Goal: Task Accomplishment & Management: Manage account settings

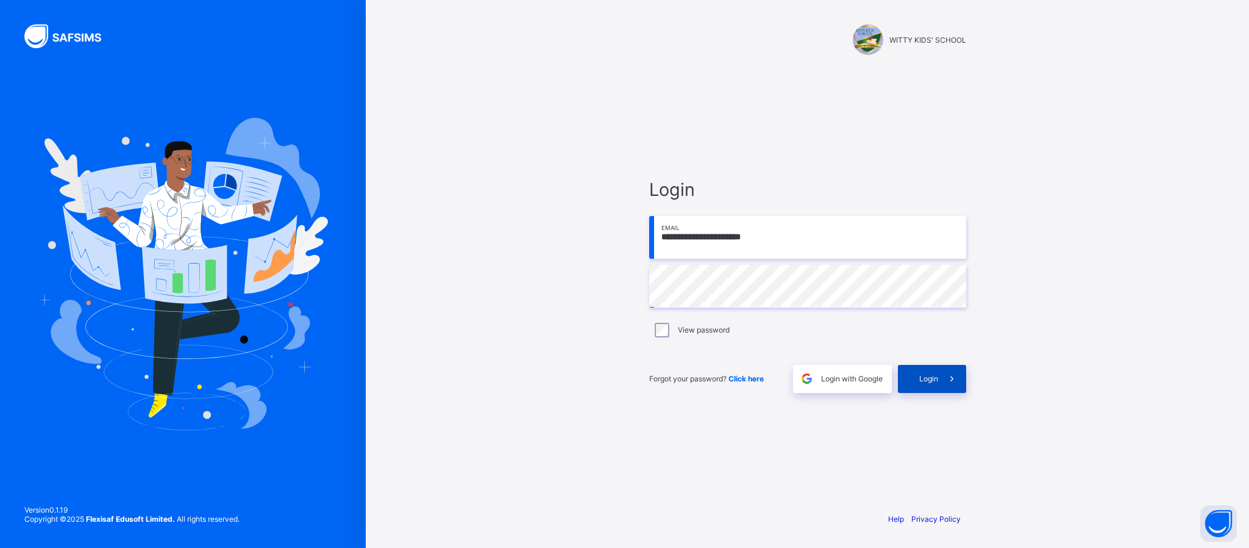
click at [959, 388] on span at bounding box center [952, 379] width 28 height 28
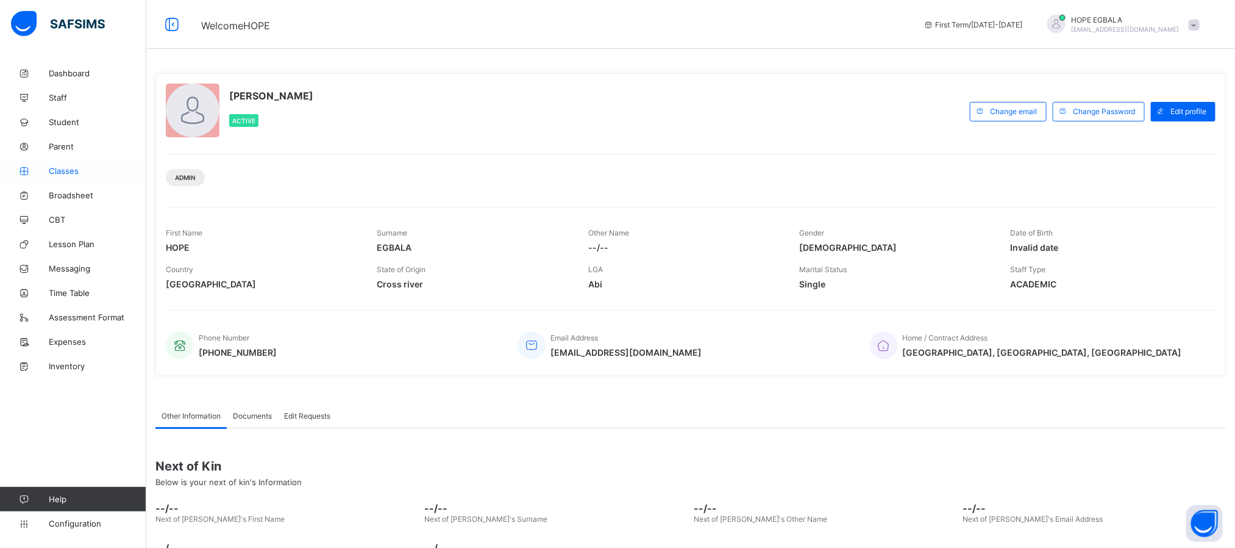
click at [66, 173] on span "Classes" at bounding box center [98, 171] width 98 height 10
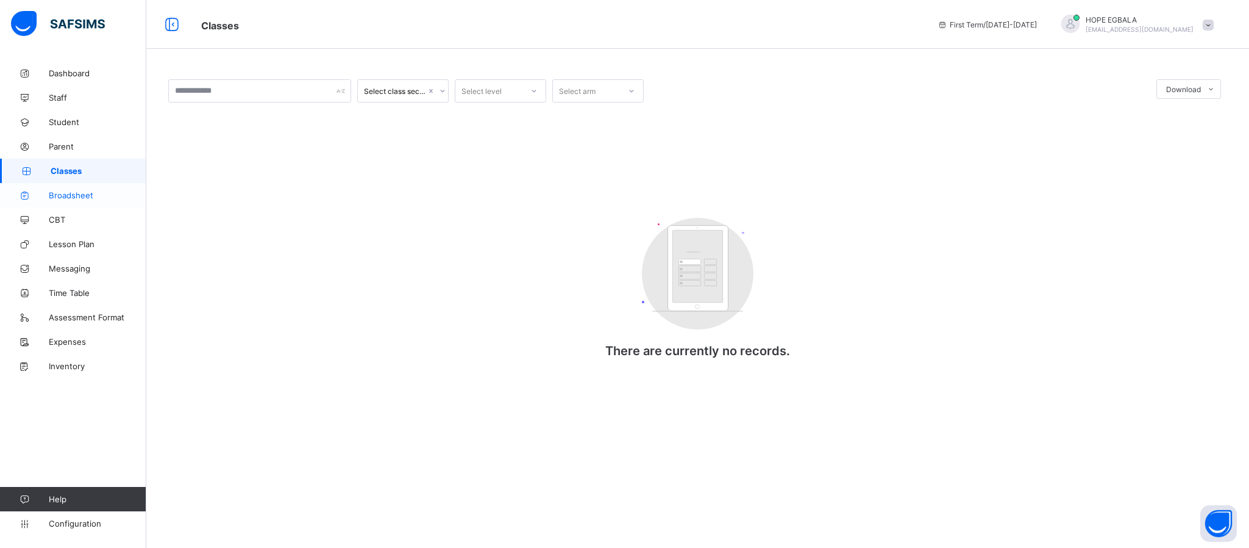
click at [79, 185] on link "Broadsheet" at bounding box center [73, 195] width 146 height 24
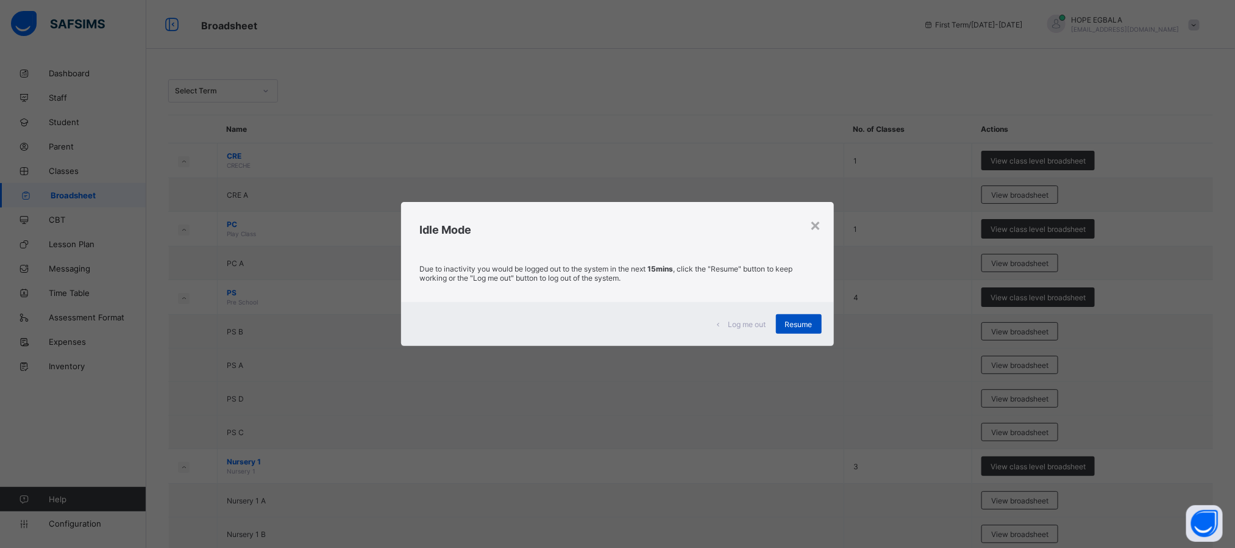
click at [818, 322] on div "Resume" at bounding box center [799, 324] width 46 height 20
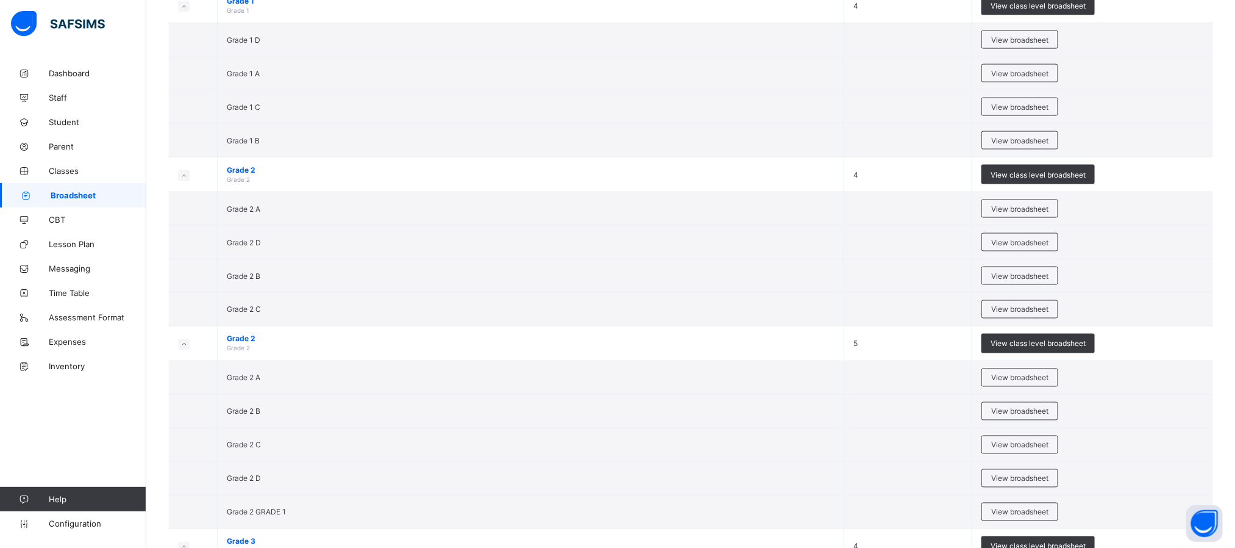
scroll to position [950, 0]
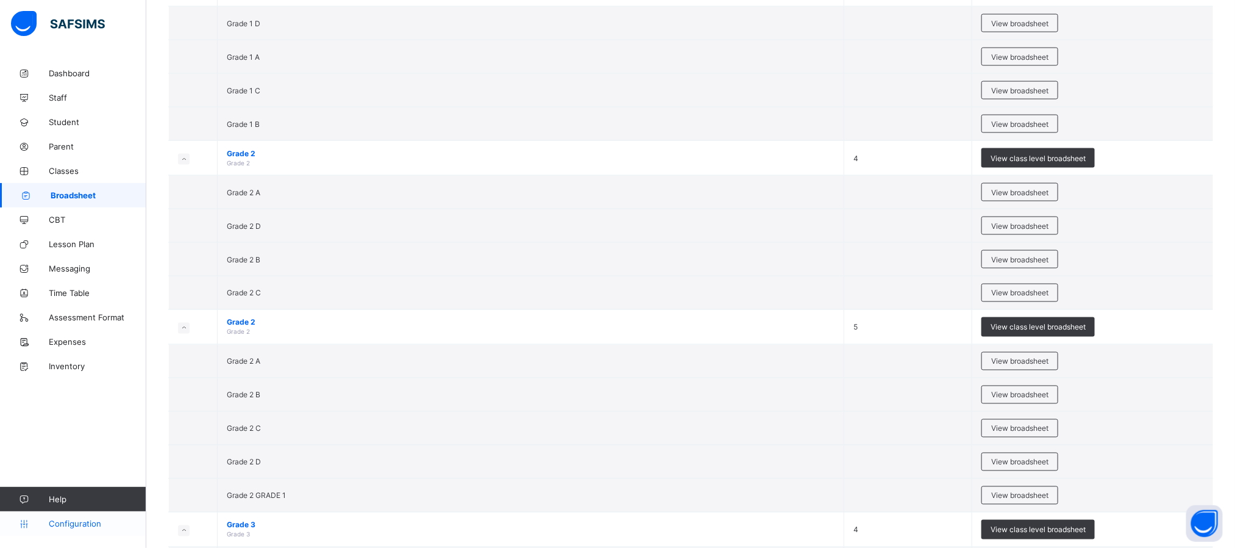
click at [57, 520] on span "Configuration" at bounding box center [97, 523] width 97 height 10
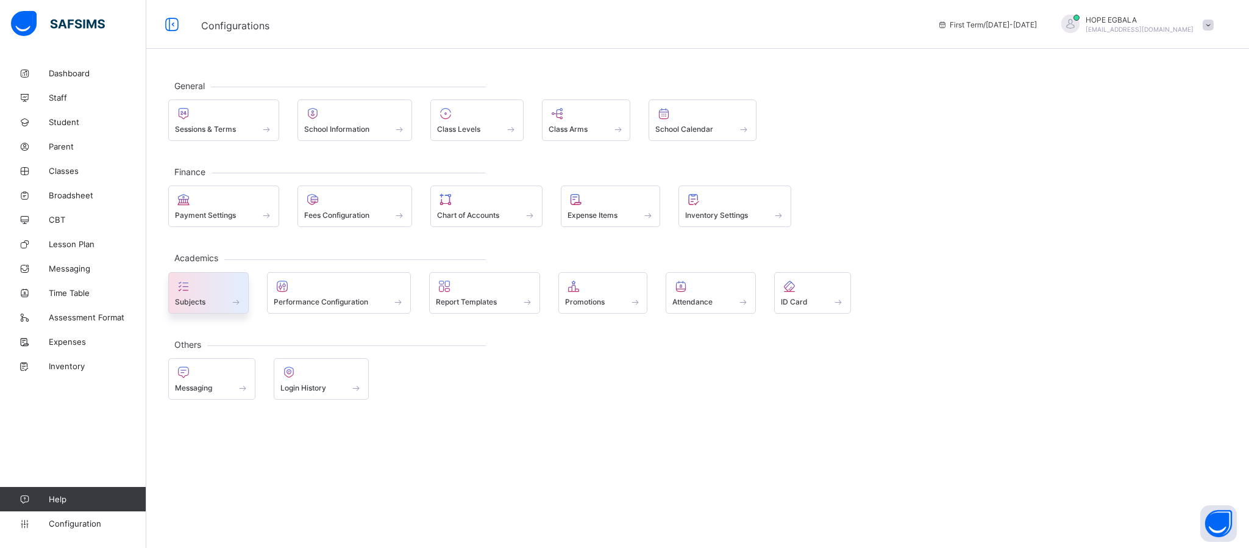
click at [199, 298] on span "Subjects" at bounding box center [190, 301] width 30 height 9
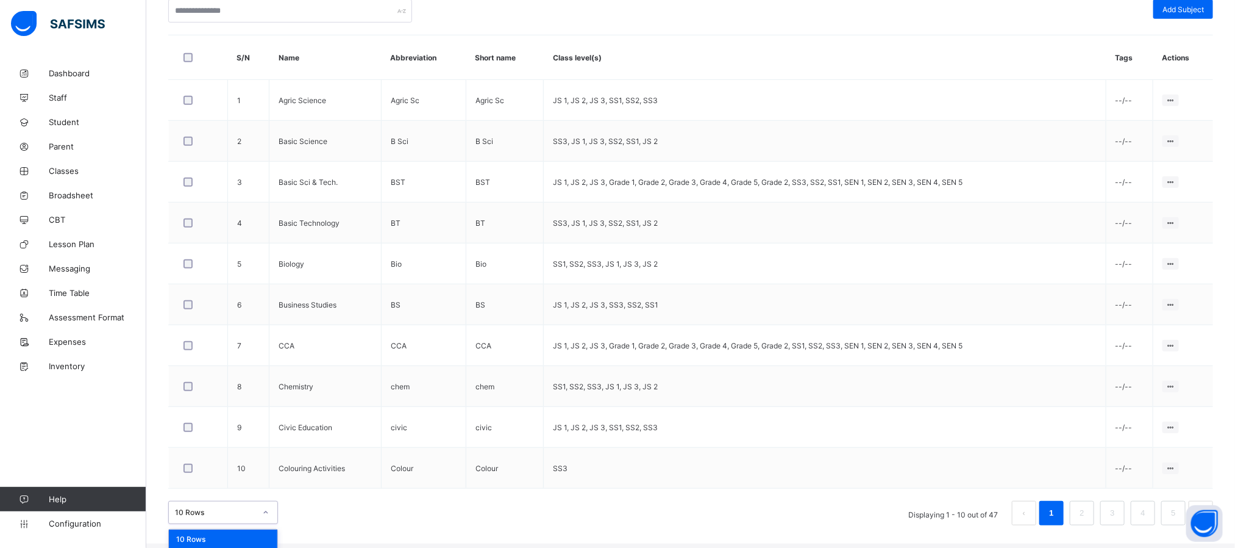
scroll to position [350, 0]
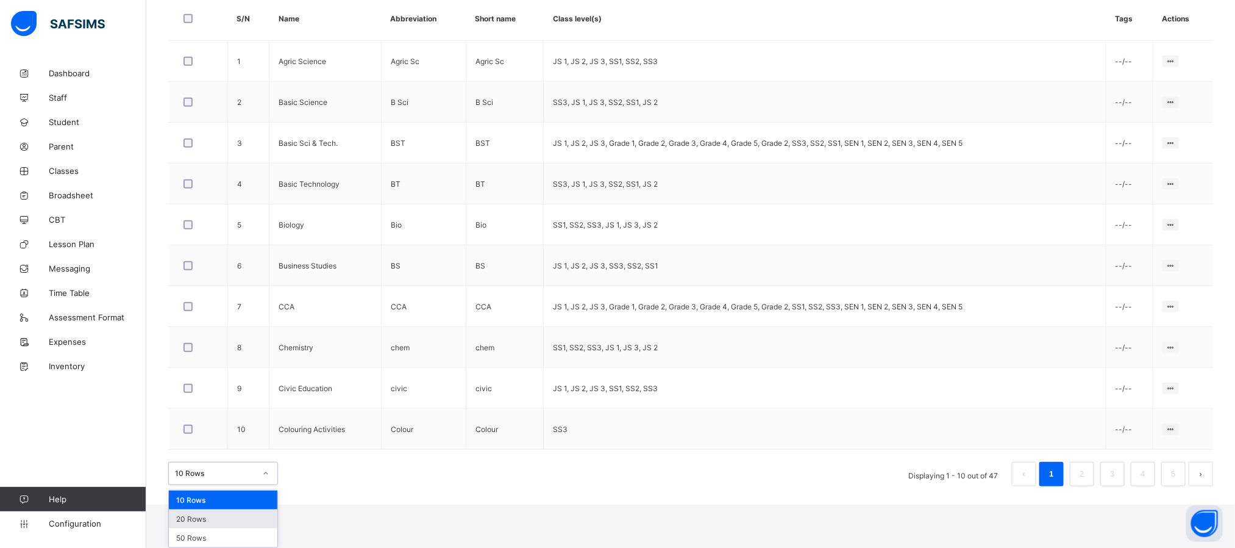
click at [260, 485] on div "option 20 Rows focused, 2 of 3. 3 results available. Use Up and Down to choose …" at bounding box center [223, 473] width 110 height 23
click at [201, 532] on div "50 Rows" at bounding box center [223, 537] width 109 height 19
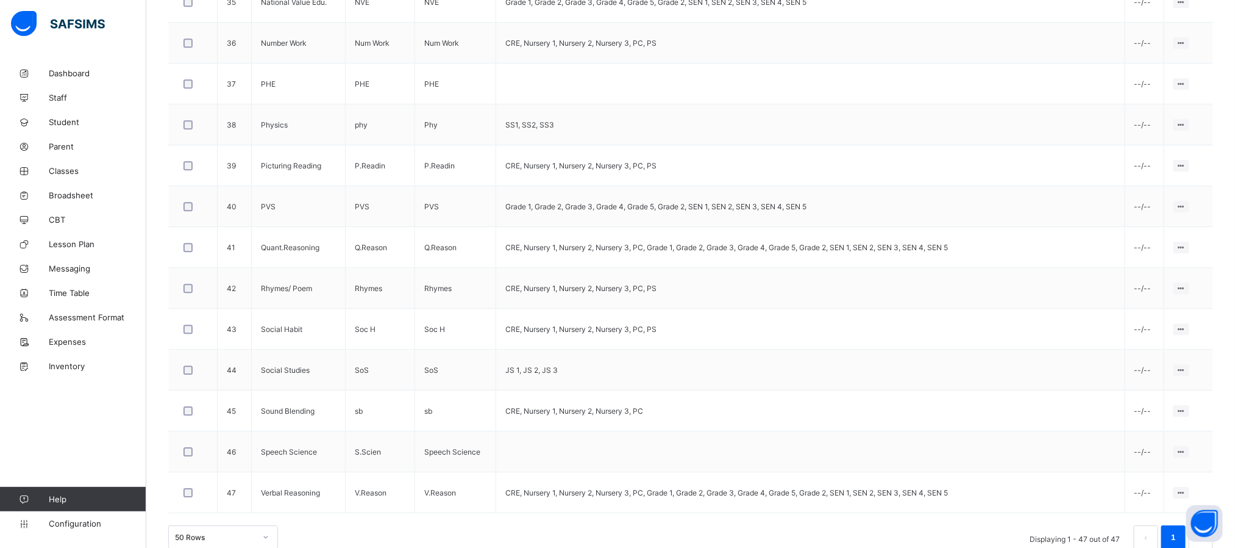
scroll to position [1829, 0]
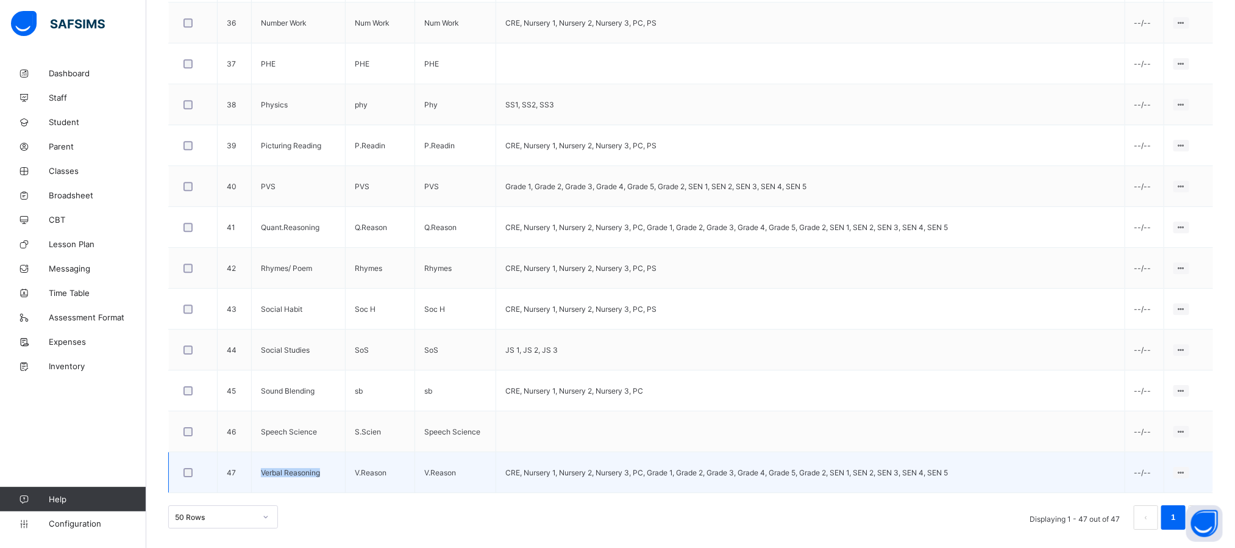
drag, startPoint x: 323, startPoint y: 476, endPoint x: 262, endPoint y: 470, distance: 60.7
click at [262, 470] on td "Verbal Reasoning" at bounding box center [298, 472] width 94 height 41
copy td "Verbal Reasoning"
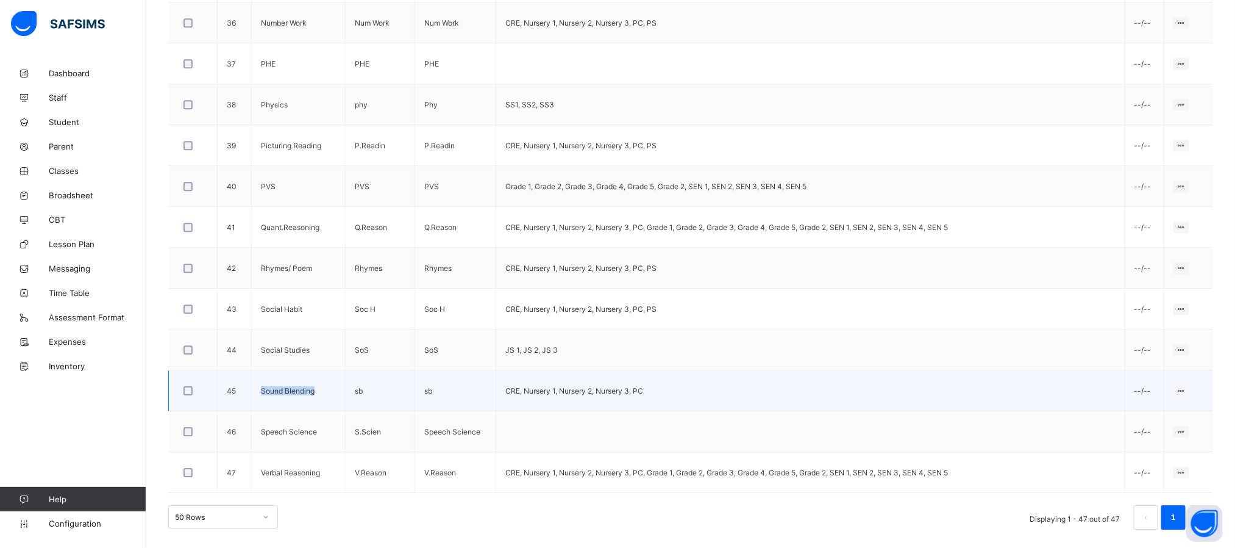
drag, startPoint x: 317, startPoint y: 391, endPoint x: 260, endPoint y: 393, distance: 56.7
click at [260, 393] on td "Sound Blending" at bounding box center [298, 390] width 94 height 41
copy td "Sound Blending"
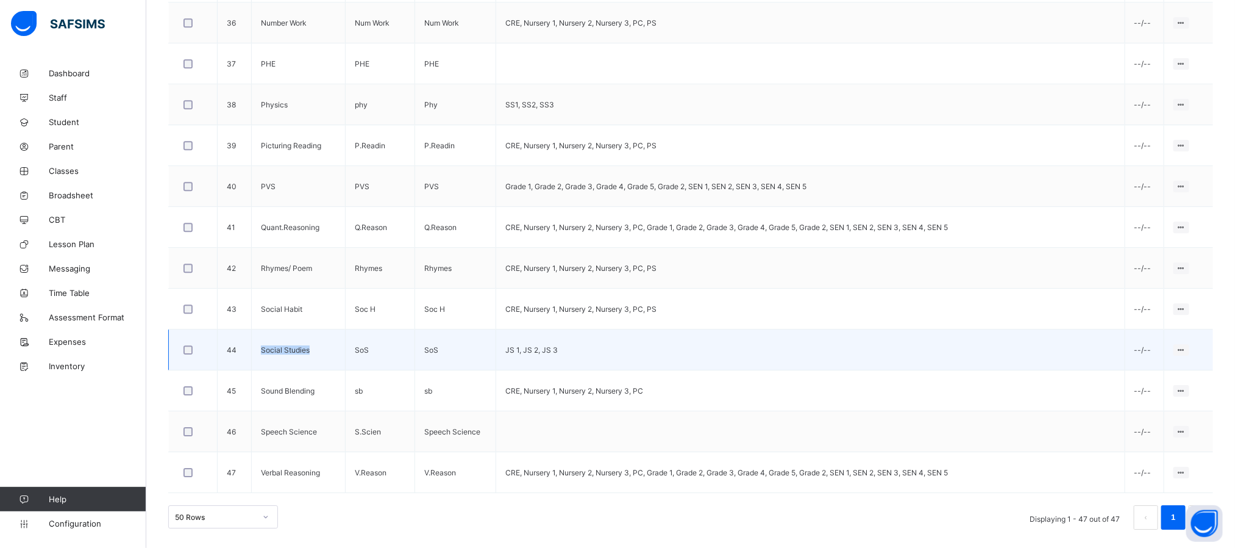
drag, startPoint x: 310, startPoint y: 348, endPoint x: 260, endPoint y: 350, distance: 49.4
click at [260, 350] on td "Social Studies" at bounding box center [298, 349] width 94 height 41
copy td "Social Studies"
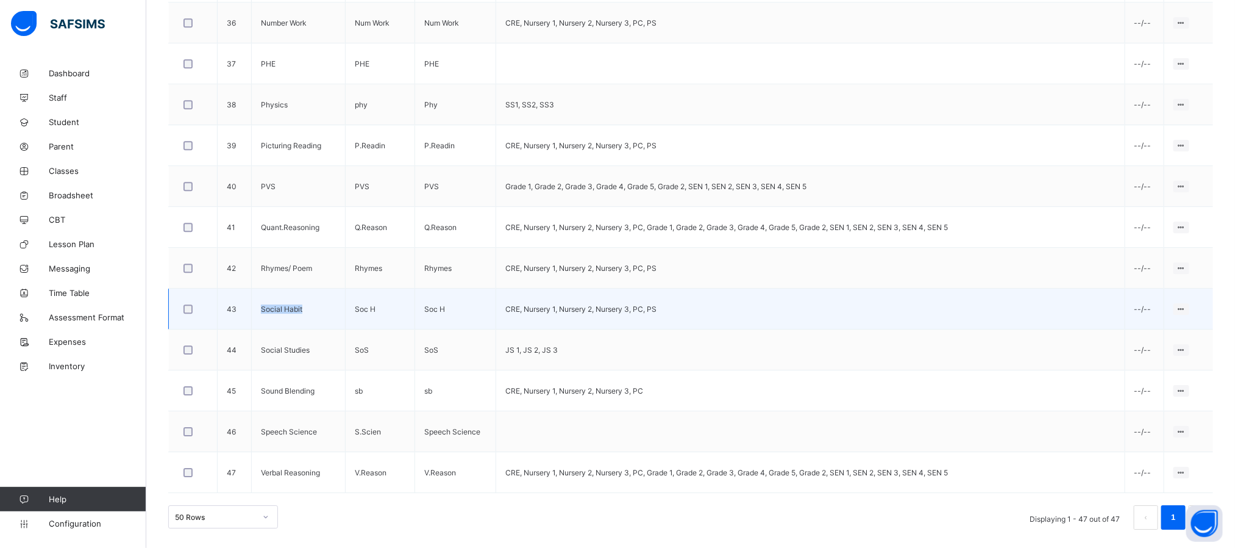
drag, startPoint x: 302, startPoint y: 304, endPoint x: 262, endPoint y: 306, distance: 40.3
click at [262, 306] on td "Social Habit" at bounding box center [298, 308] width 94 height 41
copy td "Social Habit"
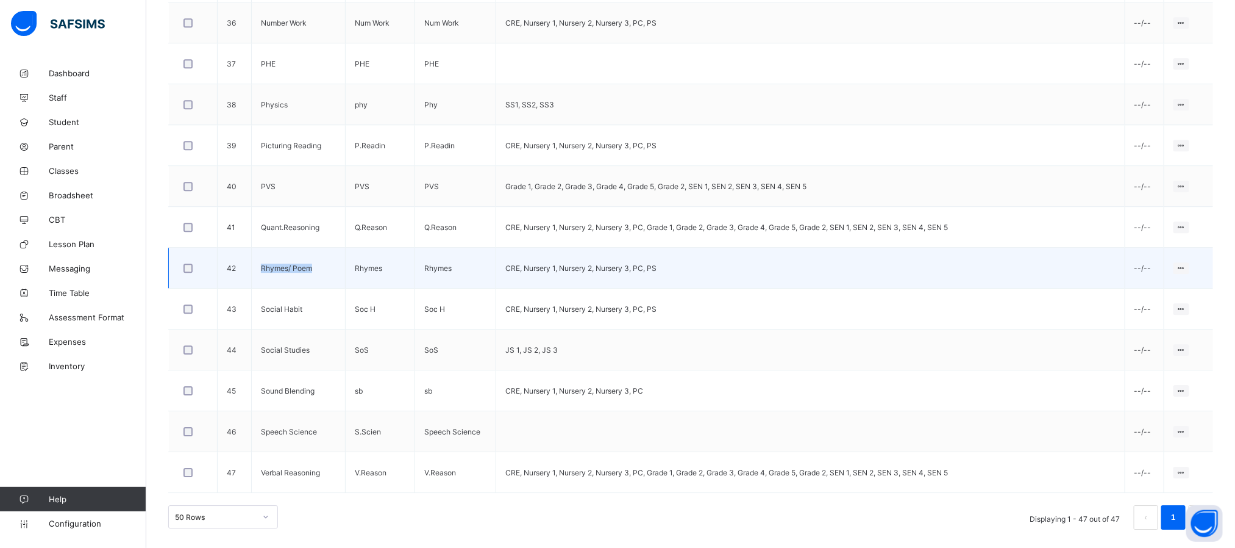
drag, startPoint x: 312, startPoint y: 268, endPoint x: 254, endPoint y: 265, distance: 57.4
click at [252, 265] on td "Rhymes/ Poem" at bounding box center [298, 268] width 94 height 41
copy td "Rhymes/ Poem"
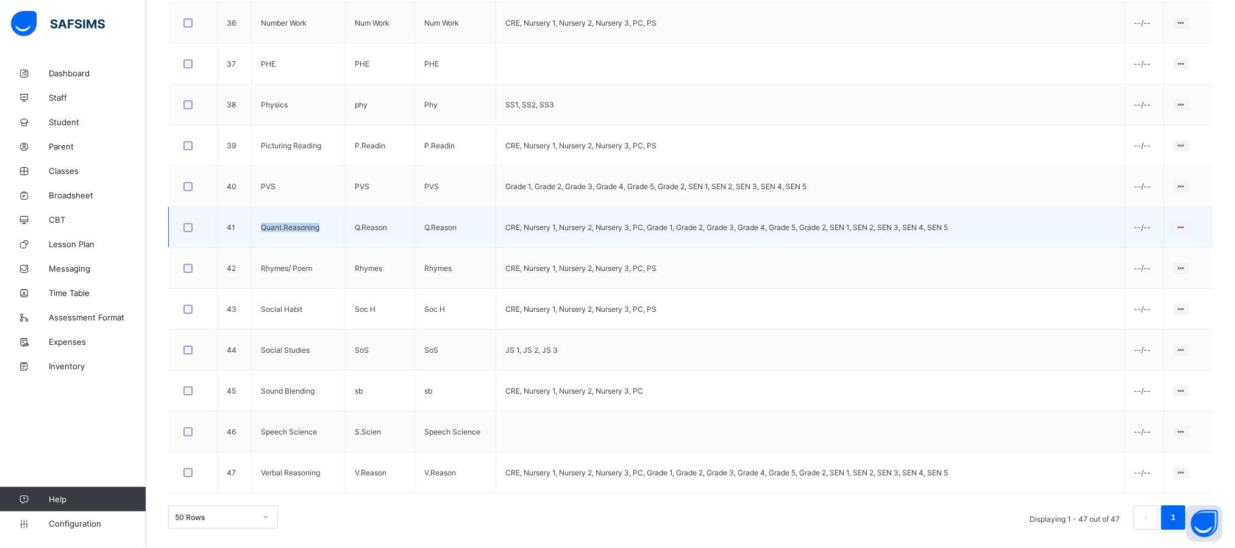
drag, startPoint x: 321, startPoint y: 227, endPoint x: 262, endPoint y: 227, distance: 58.5
click at [262, 227] on td "Quant.Reasoning" at bounding box center [298, 227] width 94 height 41
copy td "Quant.Reasoning"
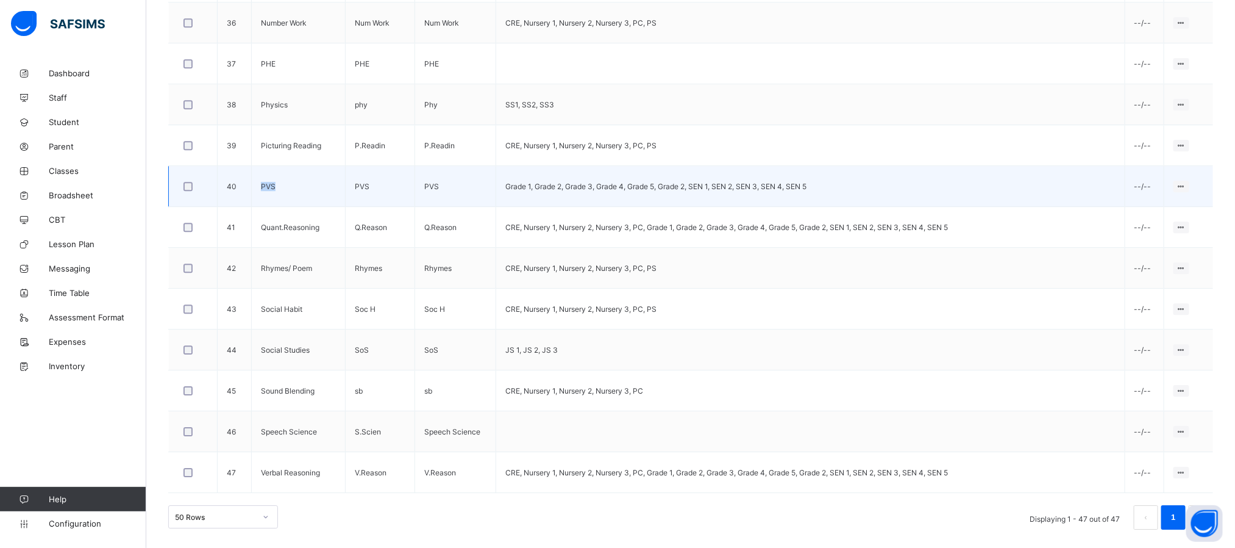
drag, startPoint x: 275, startPoint y: 183, endPoint x: 257, endPoint y: 182, distance: 18.3
click at [257, 182] on td "PVS" at bounding box center [298, 186] width 94 height 41
copy td "PVS"
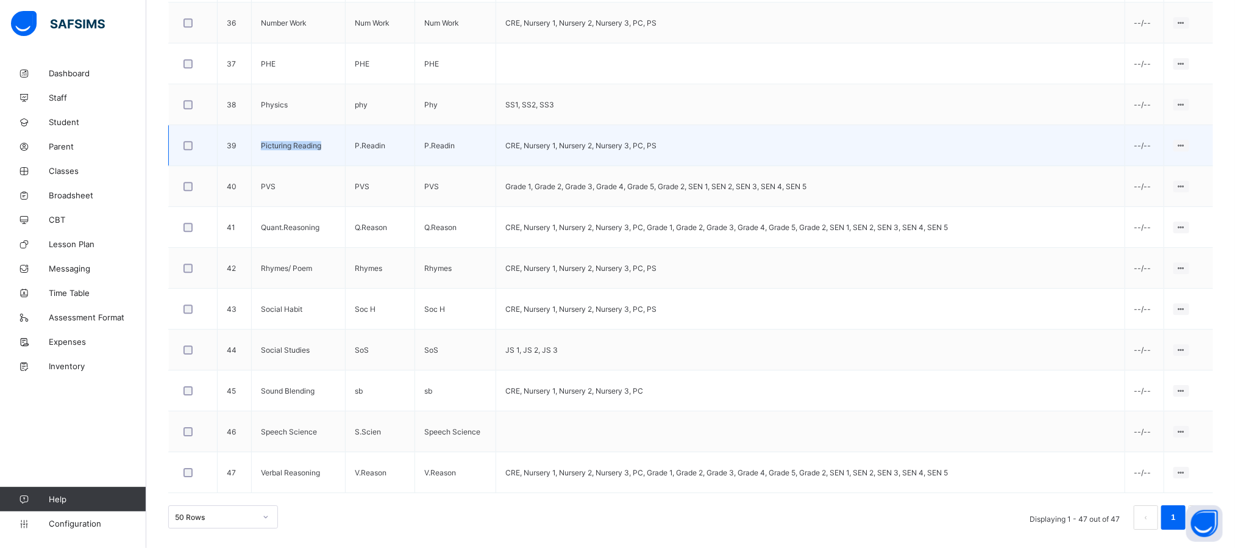
drag, startPoint x: 323, startPoint y: 145, endPoint x: 260, endPoint y: 134, distance: 63.2
click at [260, 134] on td "Picturing Reading" at bounding box center [298, 145] width 94 height 41
copy td "Picturing Reading"
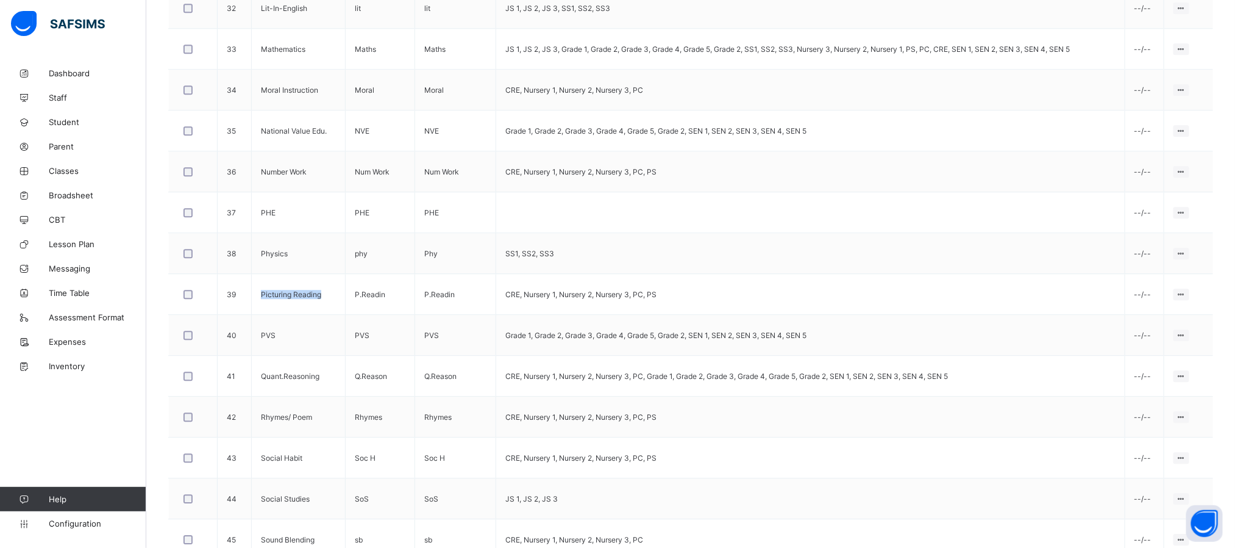
scroll to position [1660, 0]
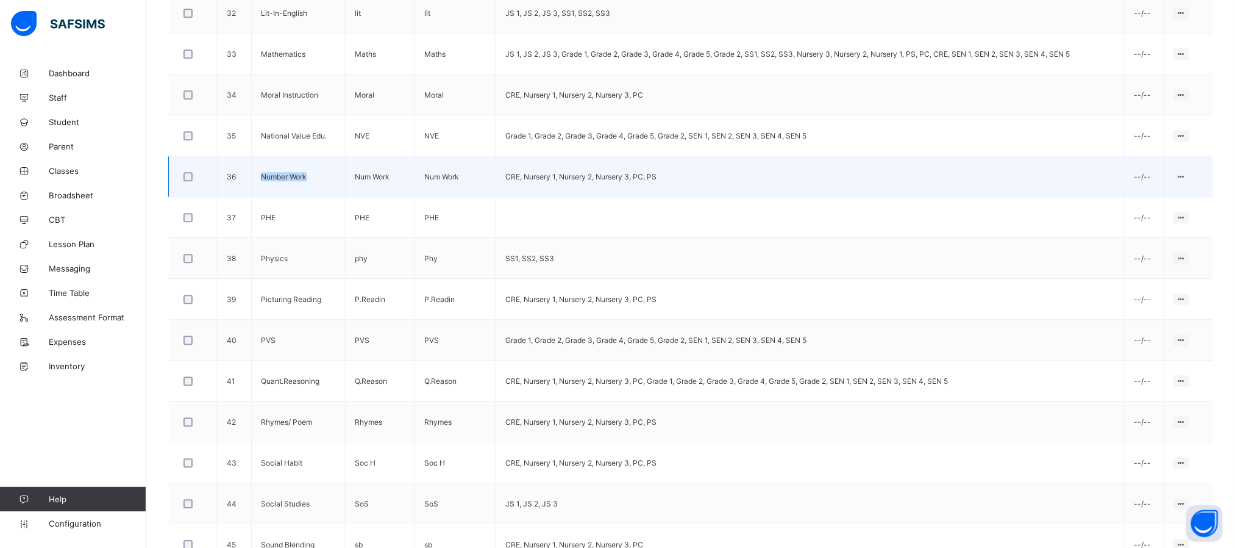
drag, startPoint x: 313, startPoint y: 188, endPoint x: 258, endPoint y: 185, distance: 55.0
click at [258, 185] on td "Number Work" at bounding box center [298, 176] width 94 height 41
copy td "Number Work"
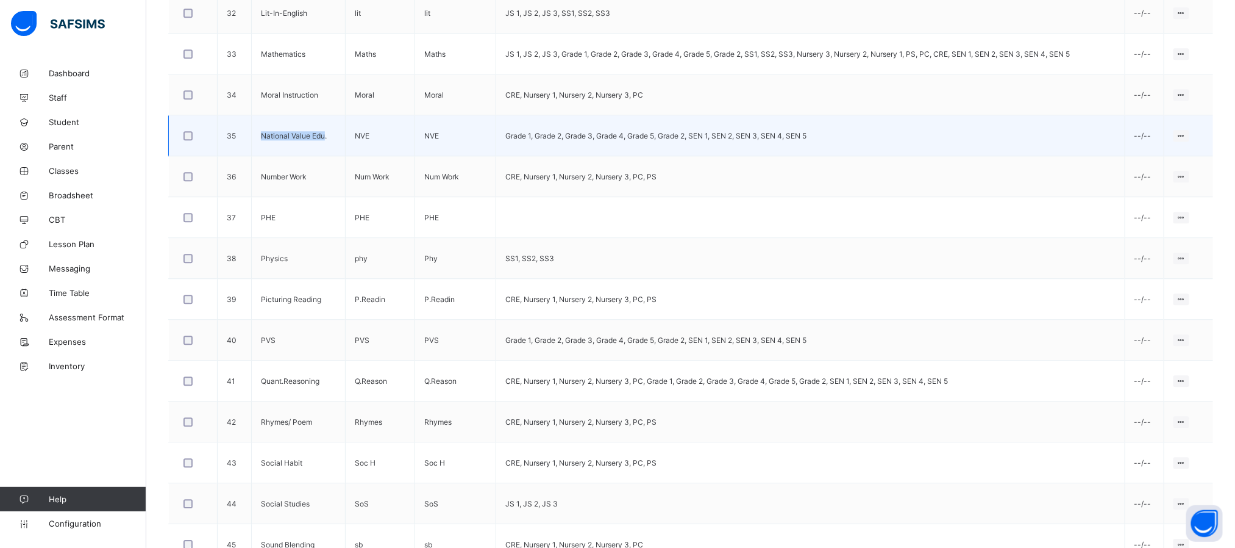
drag, startPoint x: 326, startPoint y: 148, endPoint x: 238, endPoint y: 138, distance: 89.0
click at [238, 138] on tr "35 National Value Edu. NVE NVE Grade 1, Grade 2, Grade 3, Grade 4, Grade 5, Gra…" at bounding box center [691, 135] width 1045 height 41
copy tr "National Value Edu"
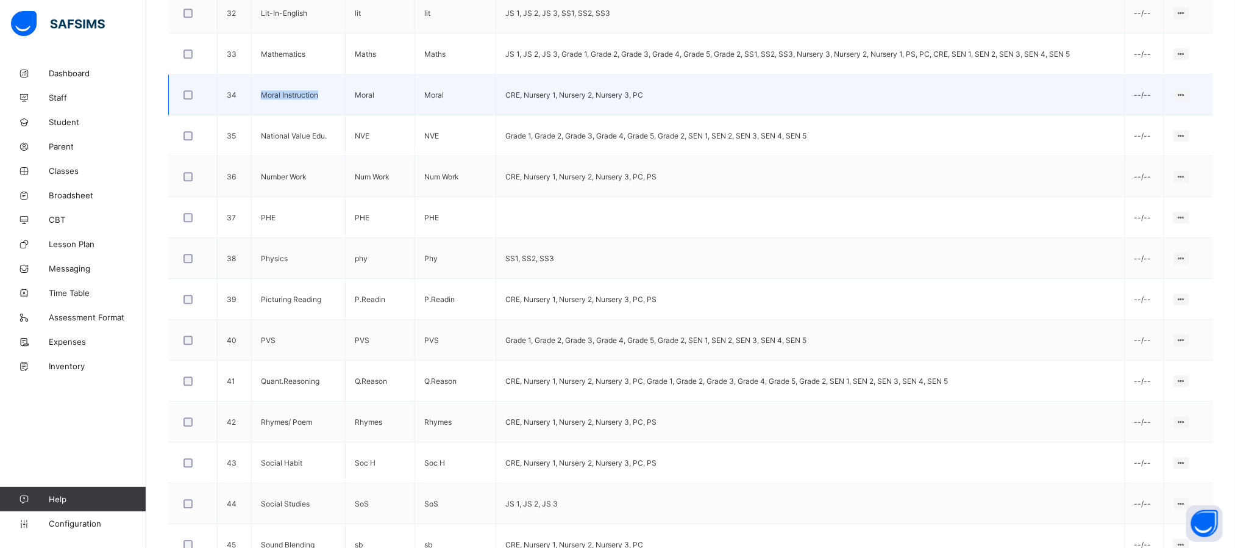
drag, startPoint x: 319, startPoint y: 107, endPoint x: 262, endPoint y: 108, distance: 57.3
click at [262, 108] on td "Moral Instruction" at bounding box center [298, 94] width 94 height 41
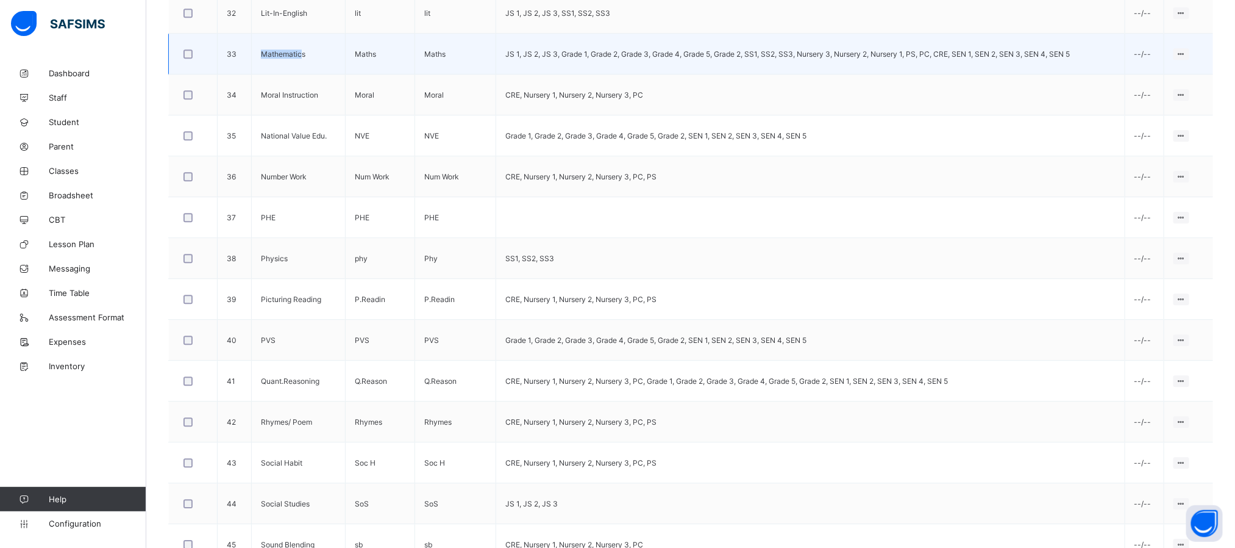
drag, startPoint x: 302, startPoint y: 60, endPoint x: 253, endPoint y: 57, distance: 49.5
click at [253, 57] on td "Mathematics" at bounding box center [298, 54] width 94 height 41
click at [316, 73] on td "Mathematics" at bounding box center [298, 54] width 94 height 41
drag, startPoint x: 312, startPoint y: 68, endPoint x: 248, endPoint y: 64, distance: 64.1
click at [248, 64] on tr "33 Mathematics Maths Maths JS 1, JS 2, JS 3, Grade 1, Grade 2, Grade 3, Grade 4…" at bounding box center [691, 54] width 1045 height 41
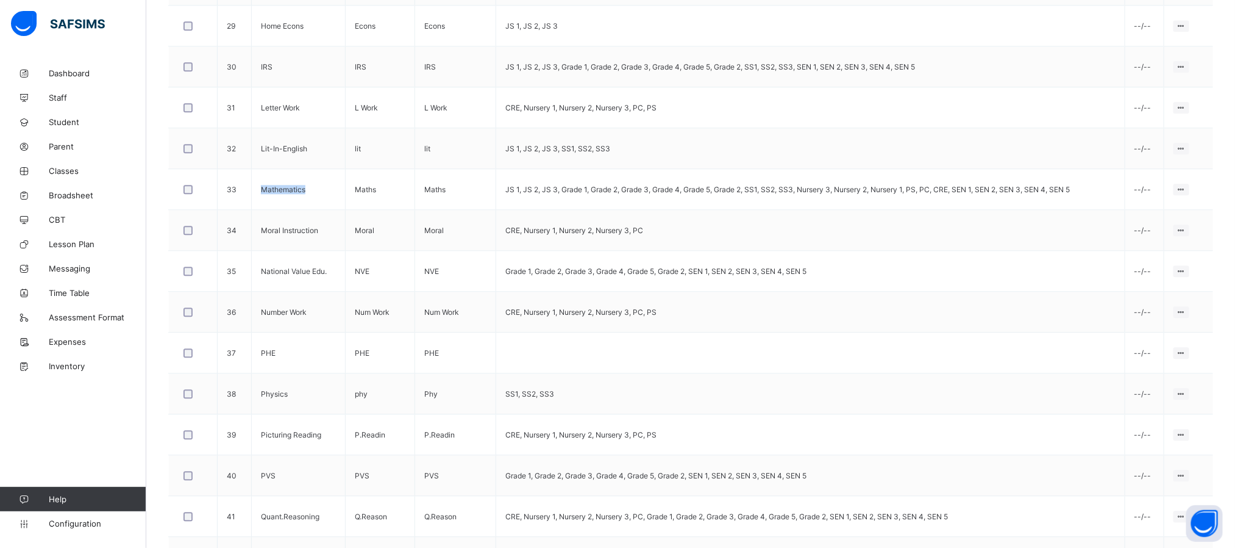
scroll to position [1521, 0]
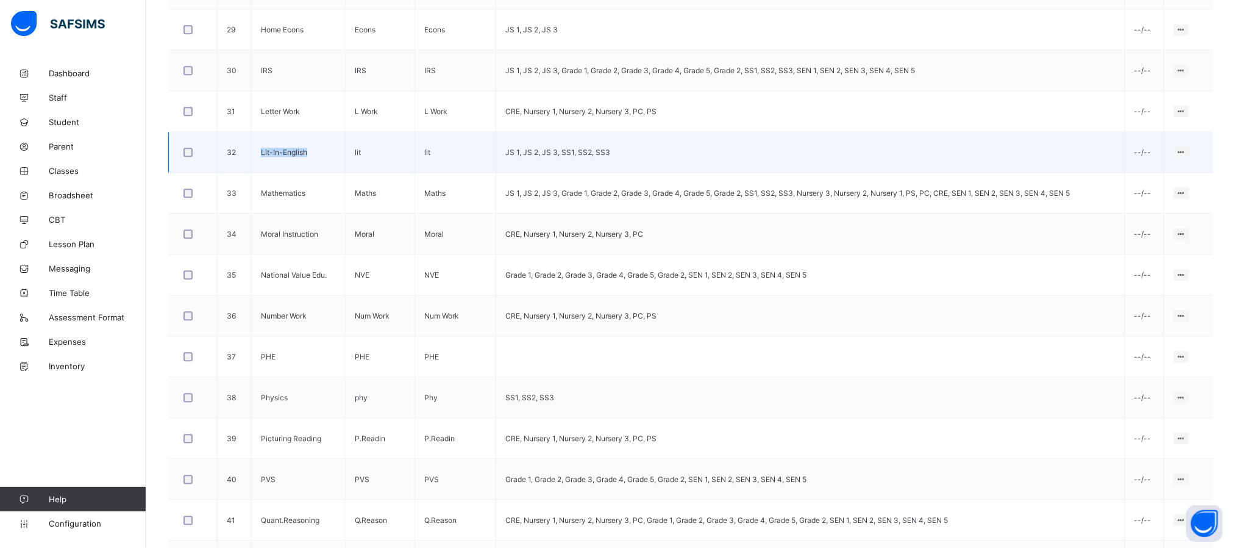
drag, startPoint x: 307, startPoint y: 163, endPoint x: 251, endPoint y: 154, distance: 57.4
click at [251, 154] on tr "32 Lit-In-English lit lit JS 1, JS 2, JS 3, SS1, SS2, SS3 --/-- Edit Subject As…" at bounding box center [691, 152] width 1045 height 41
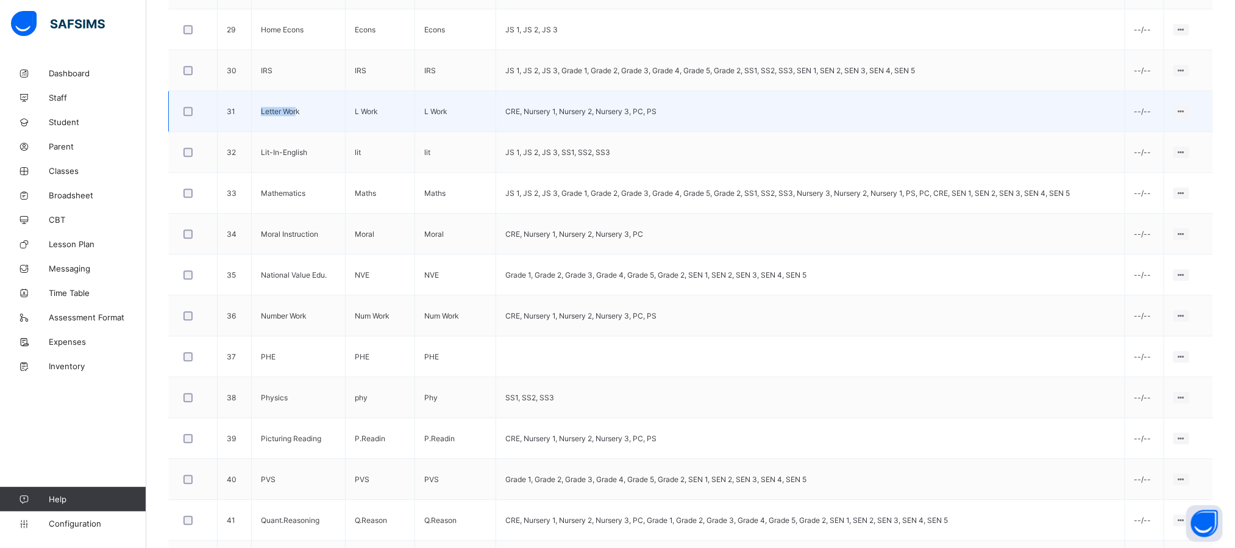
drag, startPoint x: 299, startPoint y: 120, endPoint x: 256, endPoint y: 123, distance: 42.8
click at [256, 123] on td "Letter Work" at bounding box center [298, 111] width 94 height 41
click at [302, 123] on td "Letter Work" at bounding box center [298, 111] width 94 height 41
drag, startPoint x: 302, startPoint y: 121, endPoint x: 256, endPoint y: 120, distance: 46.4
click at [256, 120] on td "Letter Work" at bounding box center [298, 111] width 94 height 41
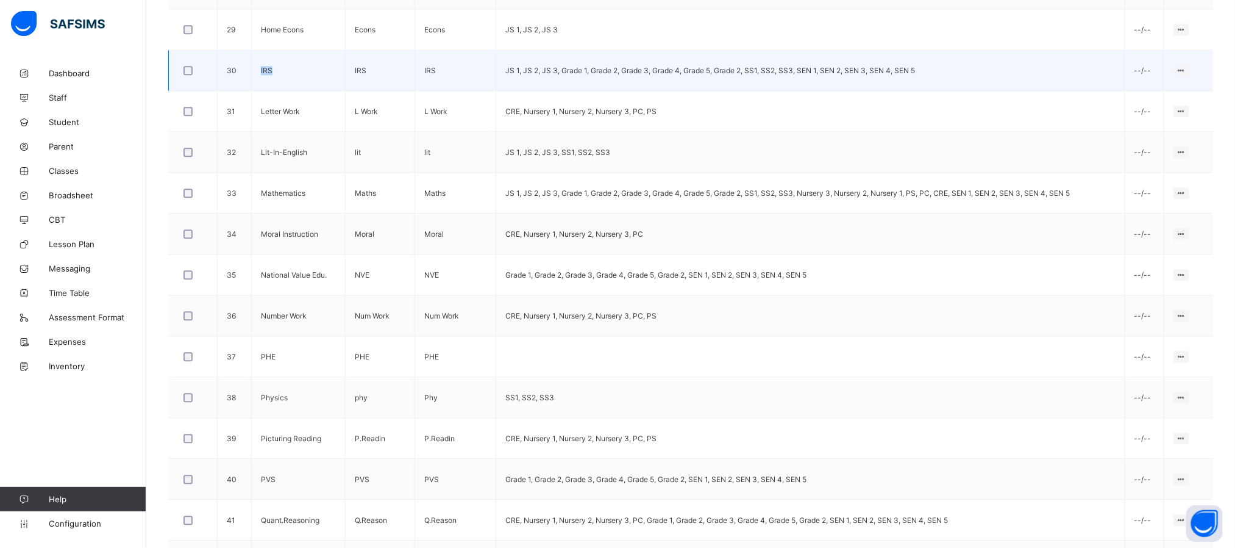
drag, startPoint x: 273, startPoint y: 79, endPoint x: 260, endPoint y: 75, distance: 13.3
click at [260, 75] on td "IRS" at bounding box center [298, 70] width 94 height 41
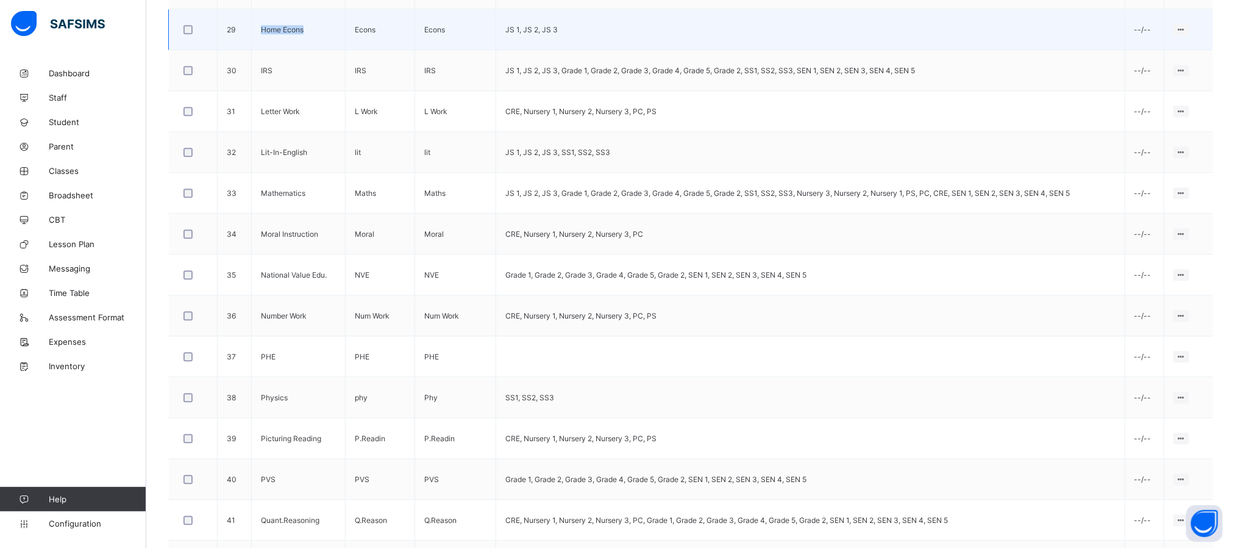
drag, startPoint x: 306, startPoint y: 40, endPoint x: 260, endPoint y: 35, distance: 46.7
click at [260, 35] on td "Home Econs" at bounding box center [298, 29] width 94 height 41
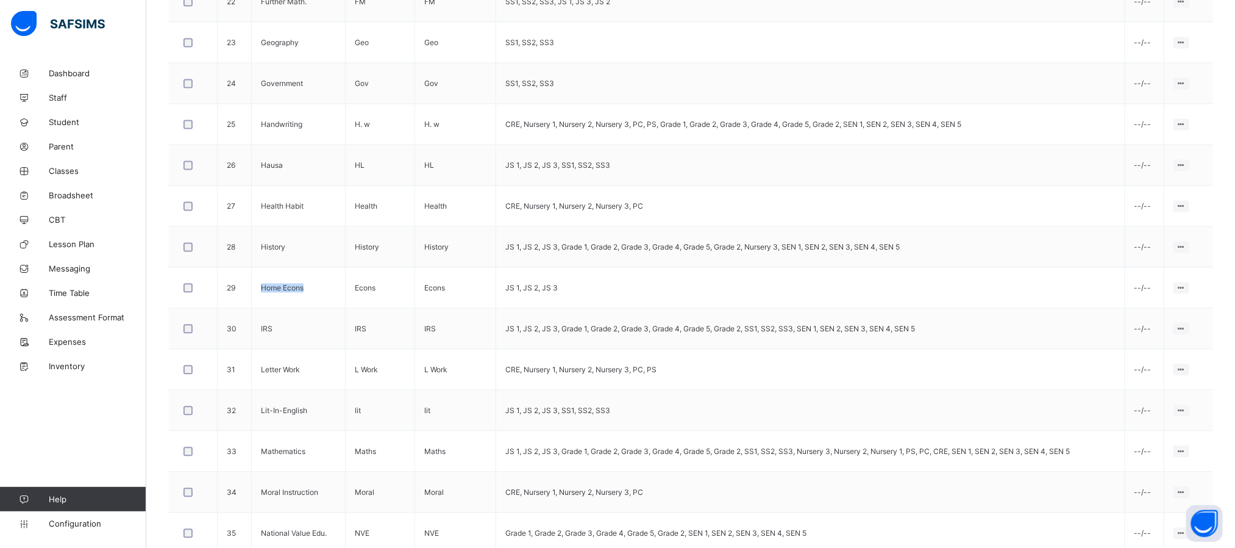
scroll to position [1259, 0]
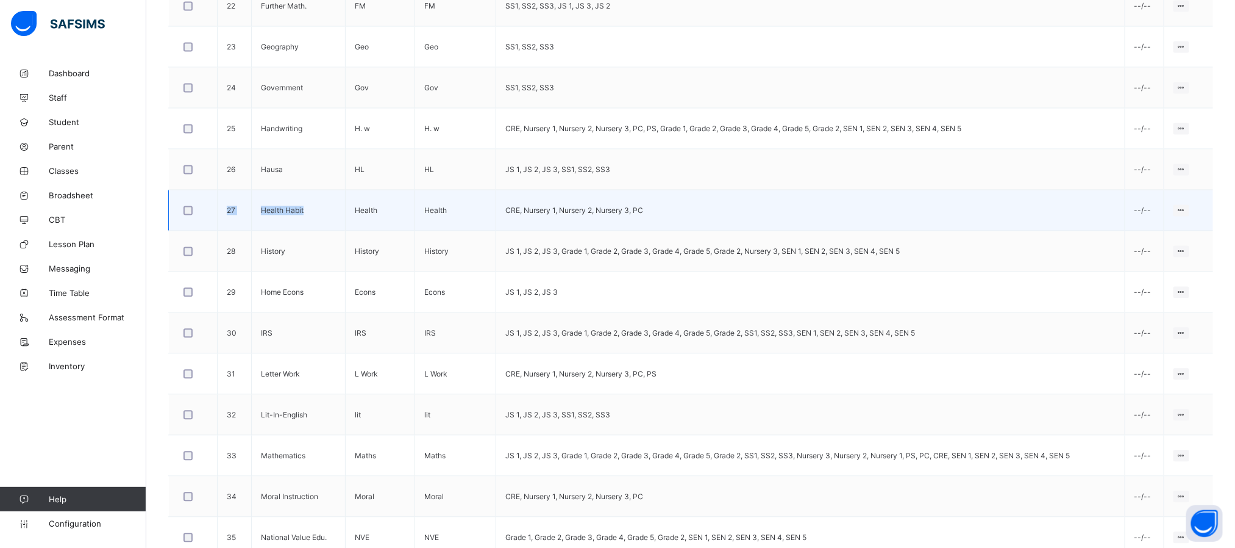
drag, startPoint x: 304, startPoint y: 220, endPoint x: 224, endPoint y: 220, distance: 79.9
click at [224, 220] on tr "27 Health Habit Health Health CRE, Nursery 1, Nursery 2, Nursery 3, PC --/-- Ed…" at bounding box center [691, 210] width 1045 height 41
click at [334, 229] on td "Health Habit" at bounding box center [298, 210] width 94 height 41
drag, startPoint x: 307, startPoint y: 218, endPoint x: 257, endPoint y: 218, distance: 50.6
click at [257, 218] on td "Health Habit" at bounding box center [298, 210] width 94 height 41
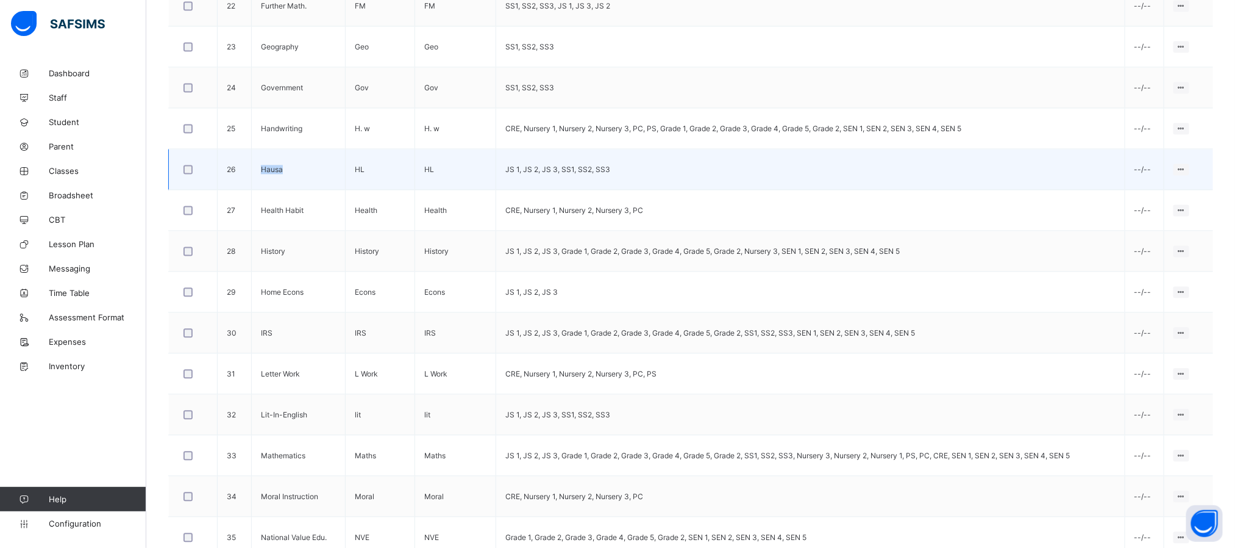
drag, startPoint x: 284, startPoint y: 177, endPoint x: 253, endPoint y: 176, distance: 31.2
click at [253, 176] on td "Hausa" at bounding box center [298, 169] width 94 height 41
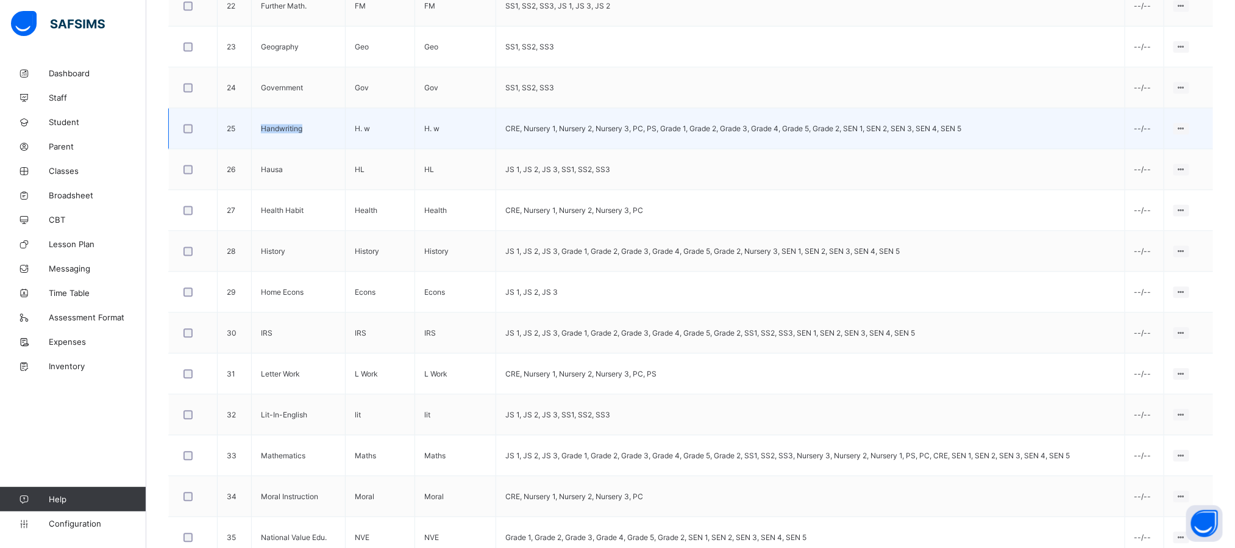
drag, startPoint x: 302, startPoint y: 136, endPoint x: 255, endPoint y: 137, distance: 47.6
click at [255, 137] on td "Handwriting" at bounding box center [298, 128] width 94 height 41
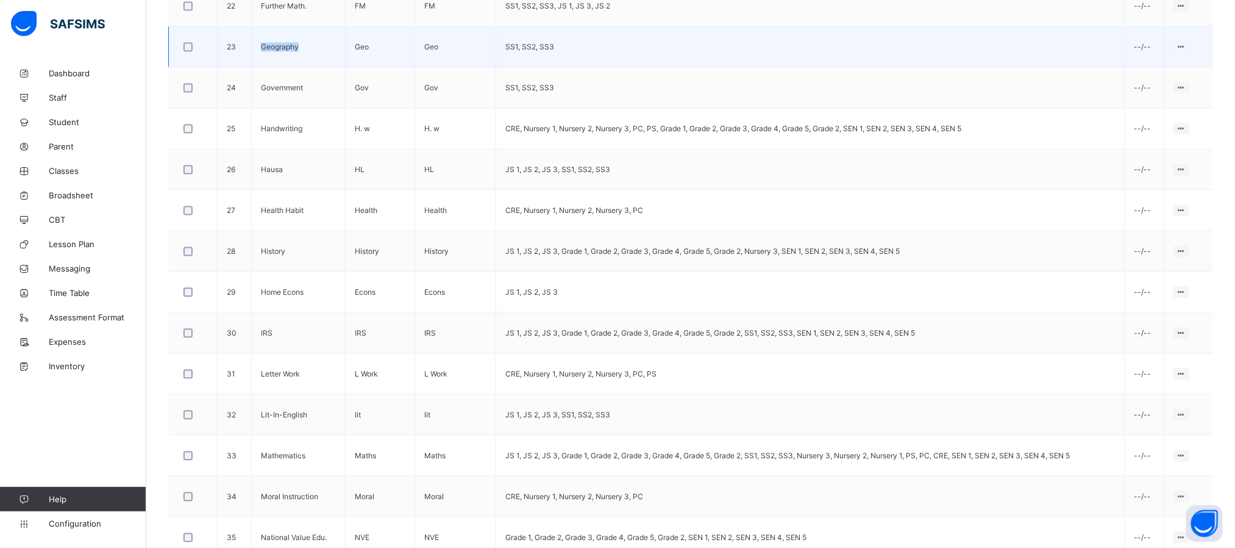
drag, startPoint x: 300, startPoint y: 54, endPoint x: 258, endPoint y: 48, distance: 42.4
click at [258, 48] on td "Geography" at bounding box center [298, 46] width 94 height 41
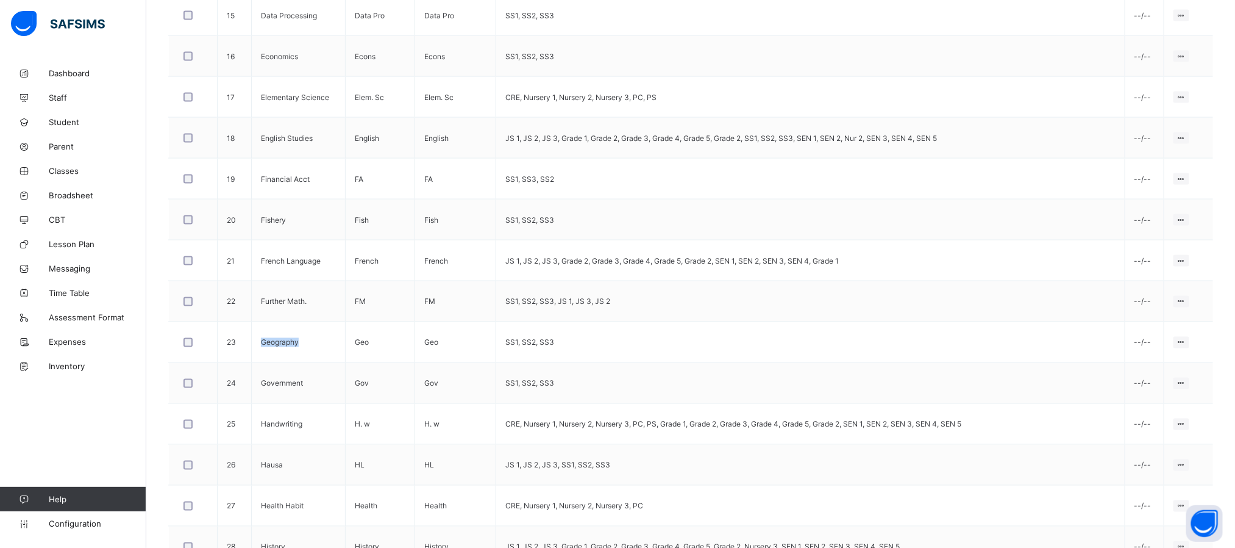
scroll to position [942, 0]
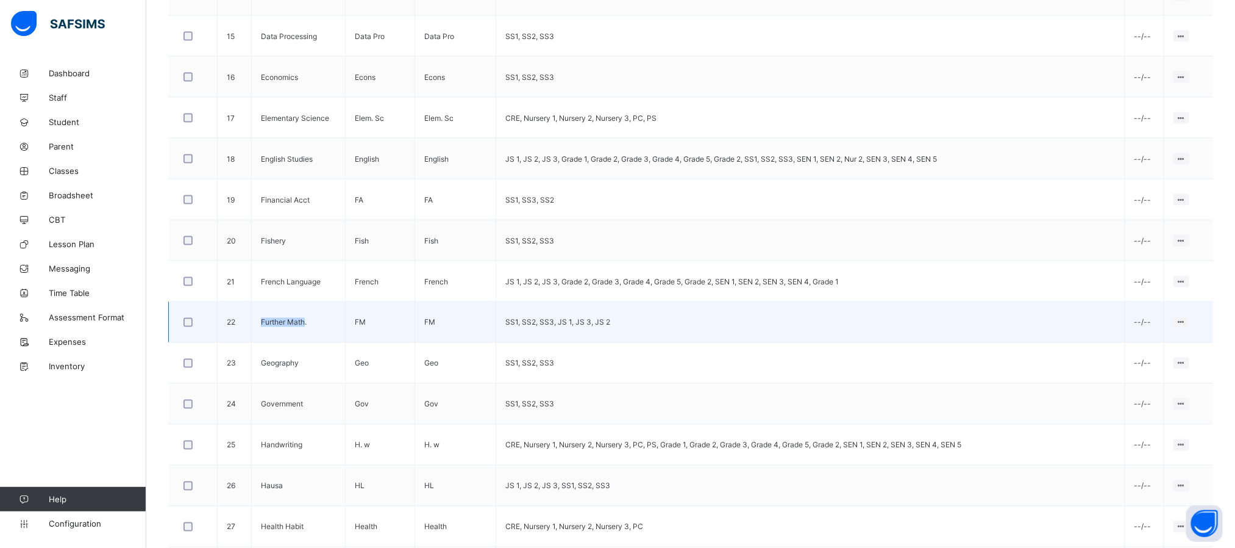
drag, startPoint x: 306, startPoint y: 332, endPoint x: 244, endPoint y: 328, distance: 62.3
click at [244, 328] on tr "22 Further Math. FM FM SS1, SS2, SS3, JS 1, JS 3, JS 2 --/-- Edit Subject Assig…" at bounding box center [691, 322] width 1045 height 41
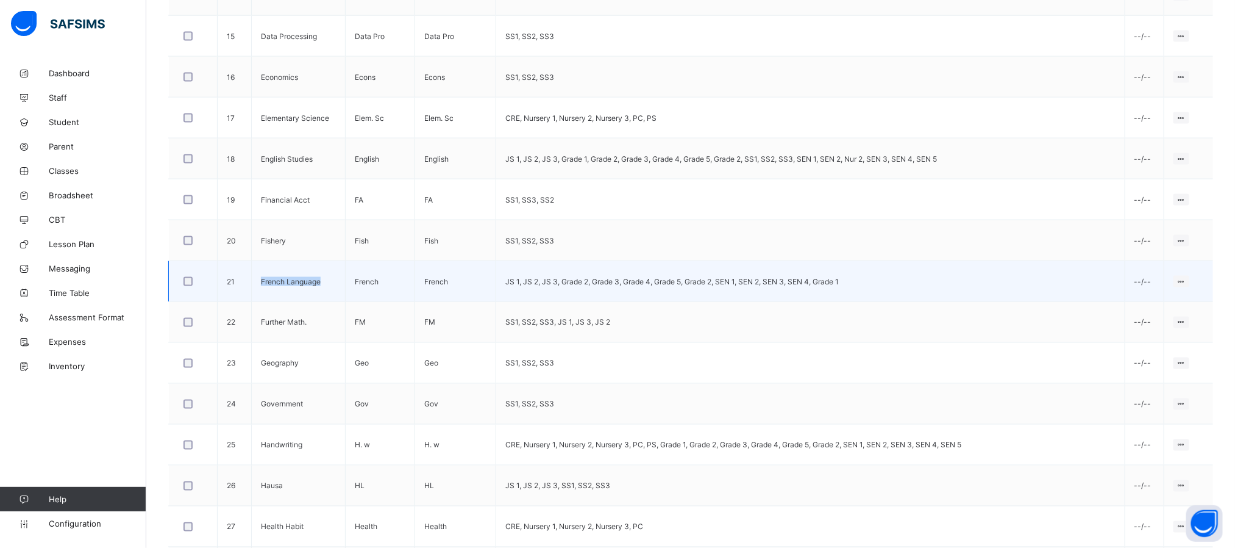
drag, startPoint x: 320, startPoint y: 286, endPoint x: 251, endPoint y: 290, distance: 69.0
click at [251, 290] on td "French Language" at bounding box center [298, 281] width 94 height 41
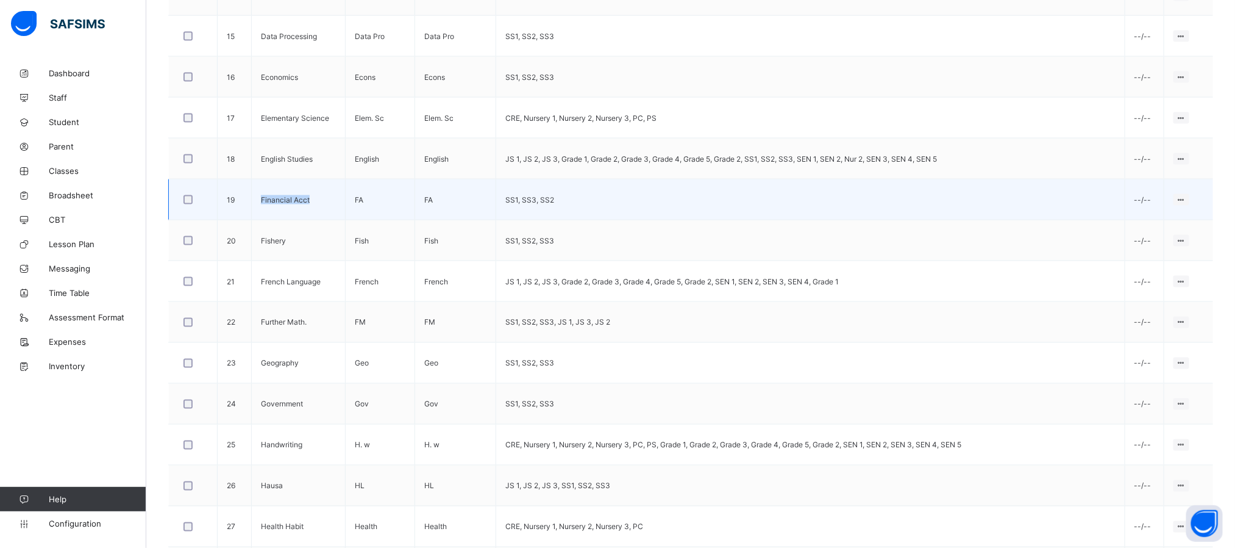
drag, startPoint x: 312, startPoint y: 205, endPoint x: 252, endPoint y: 204, distance: 59.2
click at [252, 204] on td "Financial Acct" at bounding box center [298, 199] width 94 height 41
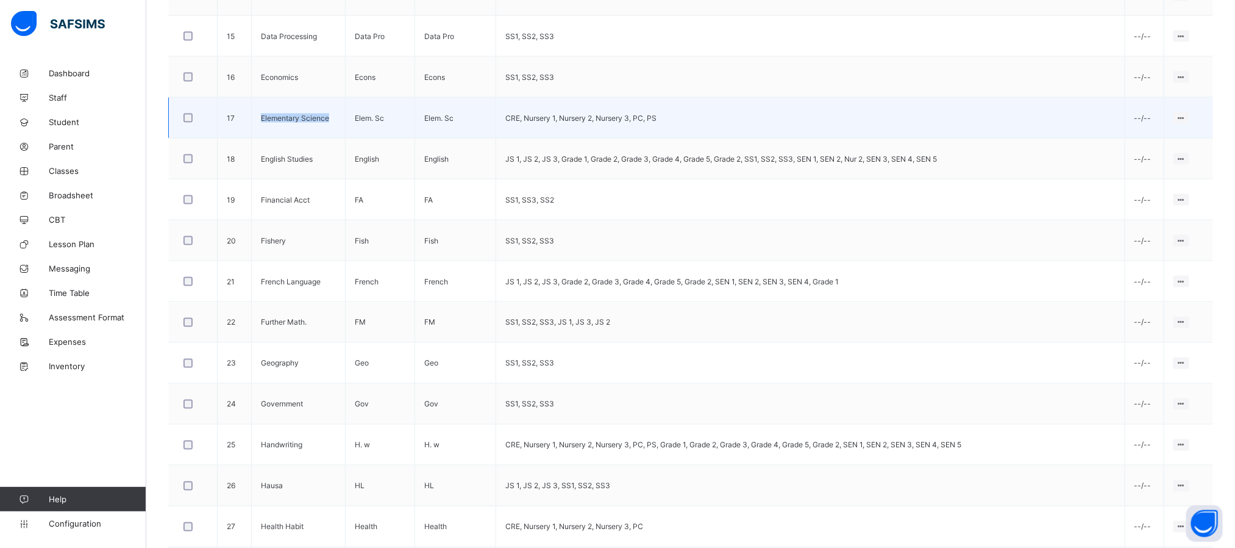
drag, startPoint x: 332, startPoint y: 123, endPoint x: 252, endPoint y: 123, distance: 79.3
click at [252, 123] on td "Elementary Science" at bounding box center [298, 118] width 94 height 41
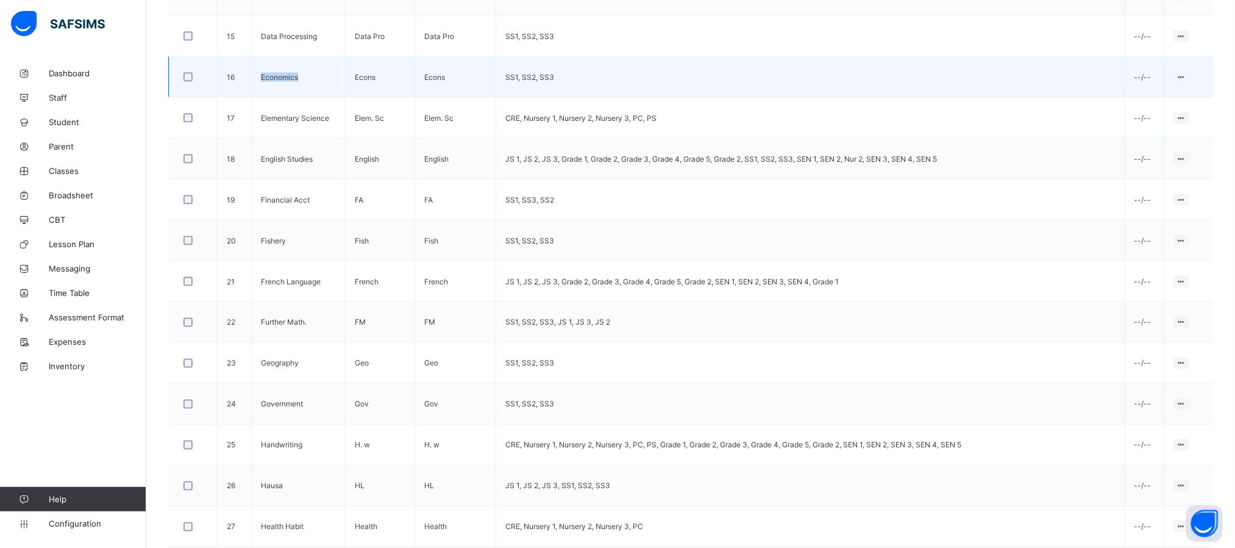
drag, startPoint x: 296, startPoint y: 82, endPoint x: 257, endPoint y: 83, distance: 39.6
click at [257, 83] on td "Economics" at bounding box center [298, 77] width 94 height 41
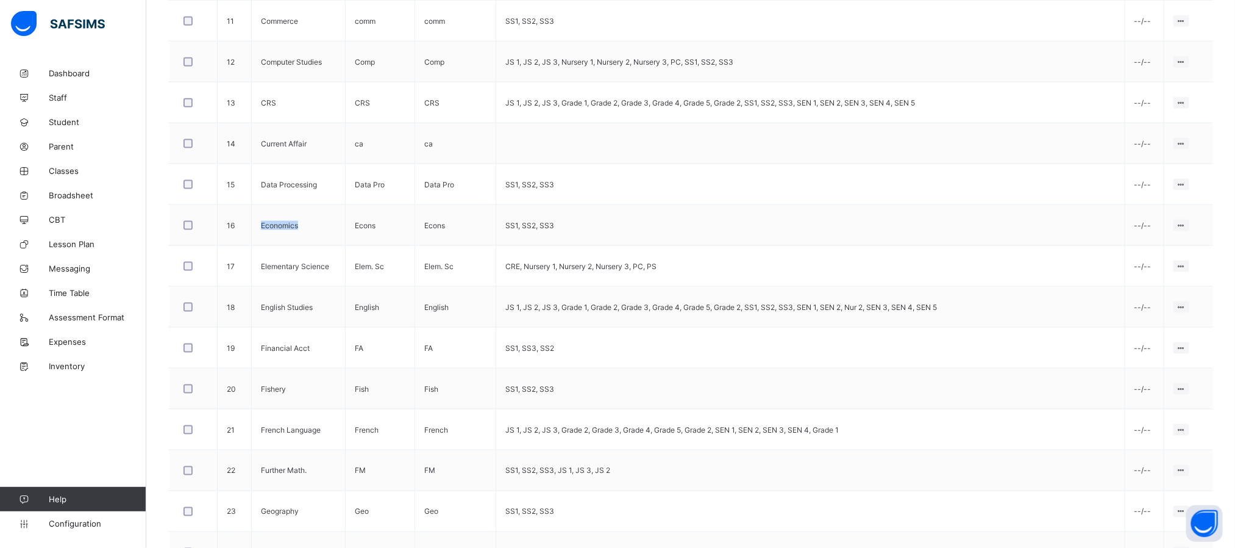
scroll to position [769, 0]
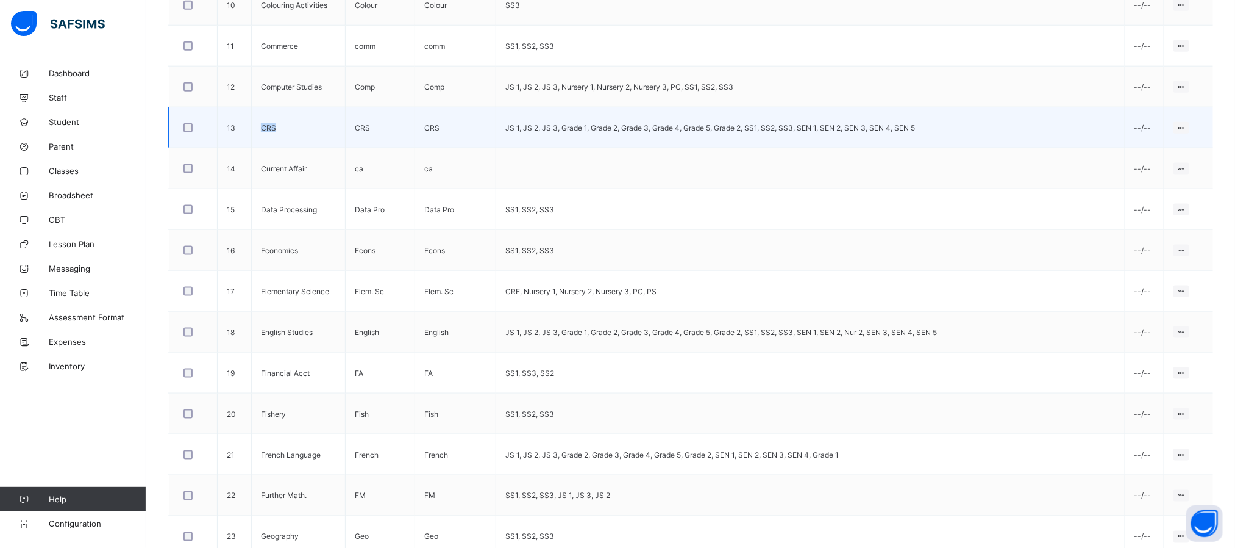
drag, startPoint x: 275, startPoint y: 129, endPoint x: 248, endPoint y: 130, distance: 27.5
click at [248, 130] on tr "13 CRS CRS CRS JS 1, JS 2, JS 3, Grade 1, Grade 2, Grade 3, Grade 4, Grade 5, G…" at bounding box center [691, 127] width 1045 height 41
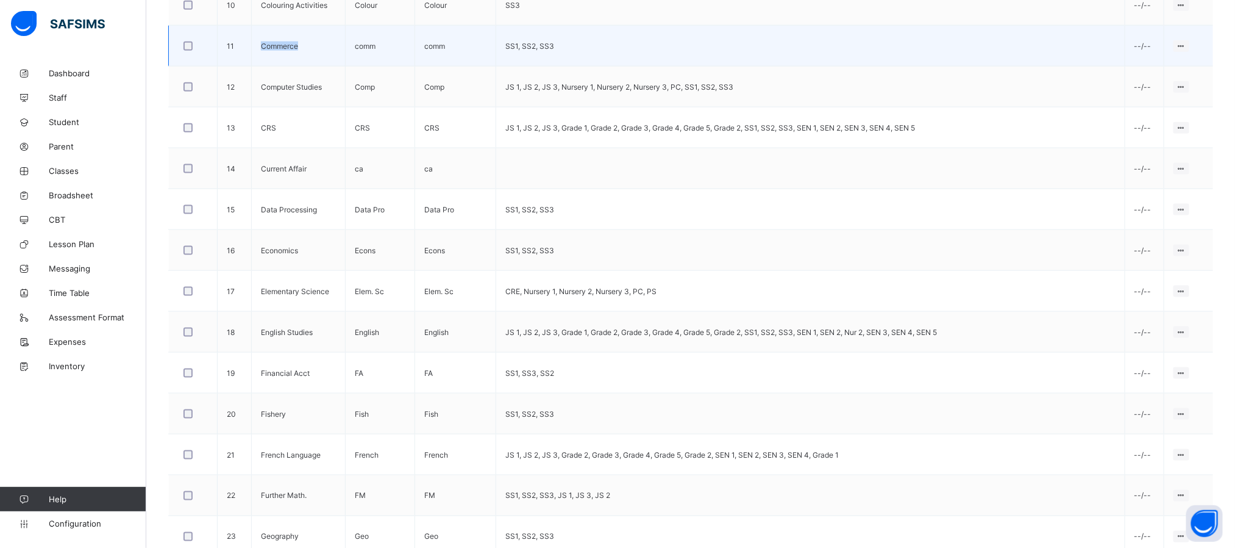
drag, startPoint x: 301, startPoint y: 51, endPoint x: 248, endPoint y: 45, distance: 53.5
click at [248, 45] on tr "11 Commerce comm comm SS1, SS2, SS3 --/-- Edit Subject Assign to Level Delete S…" at bounding box center [691, 46] width 1045 height 41
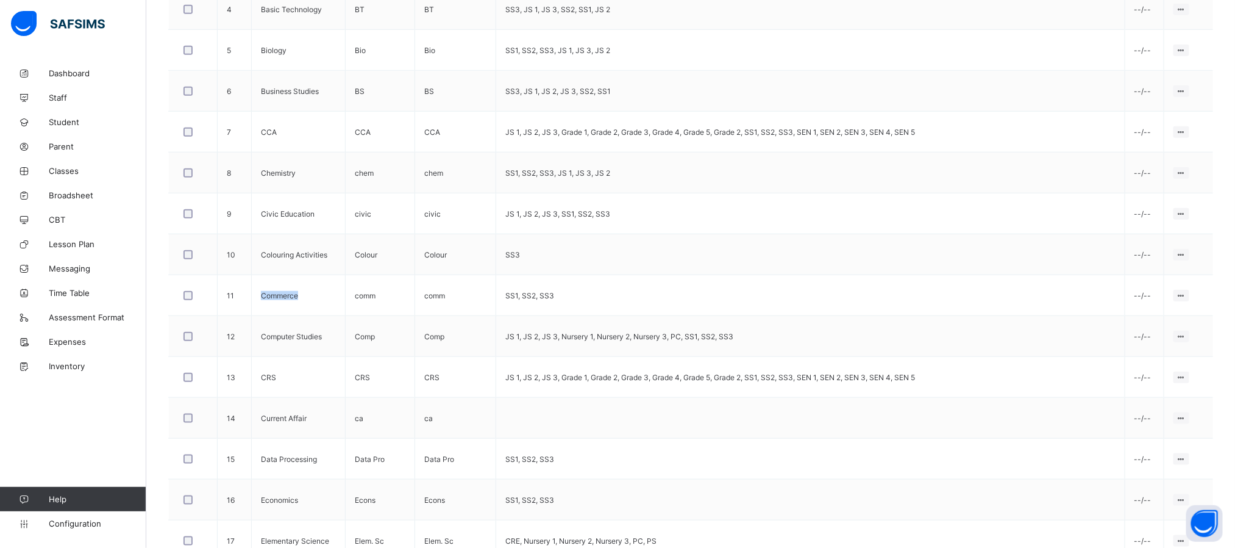
scroll to position [494, 0]
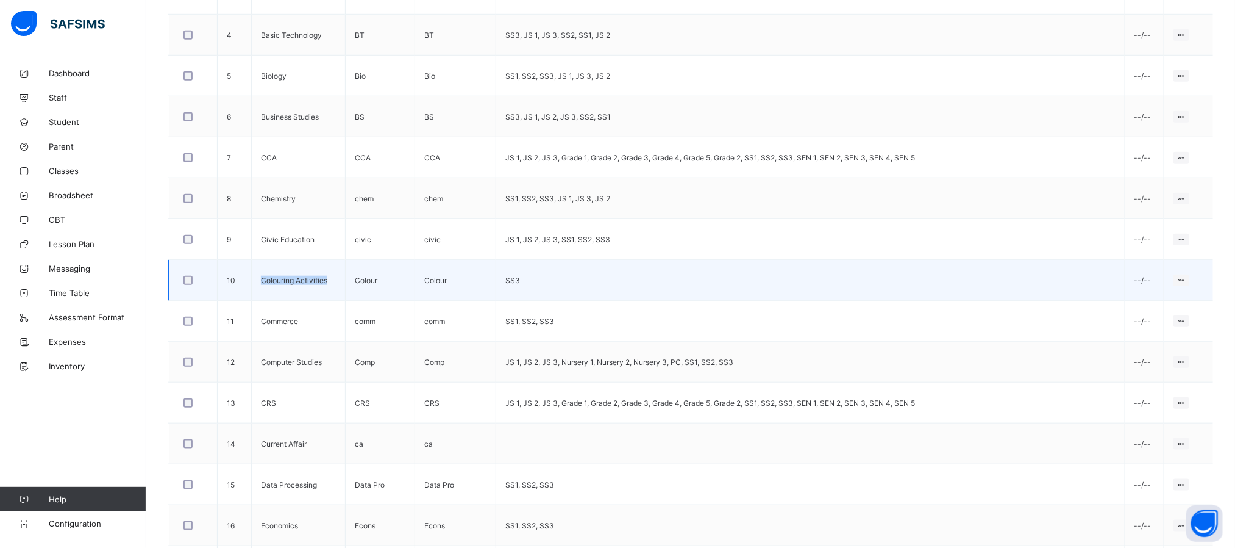
drag, startPoint x: 328, startPoint y: 282, endPoint x: 262, endPoint y: 282, distance: 66.5
click at [262, 282] on td "Colouring Activities" at bounding box center [298, 280] width 94 height 41
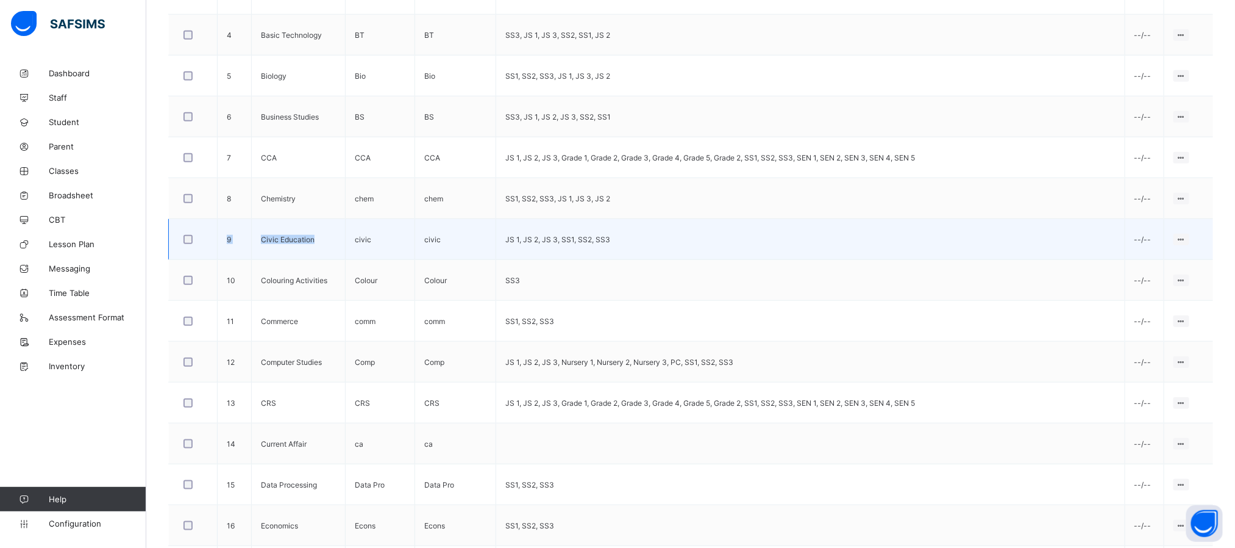
drag, startPoint x: 313, startPoint y: 242, endPoint x: 227, endPoint y: 237, distance: 85.5
click at [227, 237] on tr "9 Civic Education civic civic JS 1, JS 2, JS 3, SS1, SS2, SS3 --/-- Edit Subjec…" at bounding box center [691, 239] width 1045 height 41
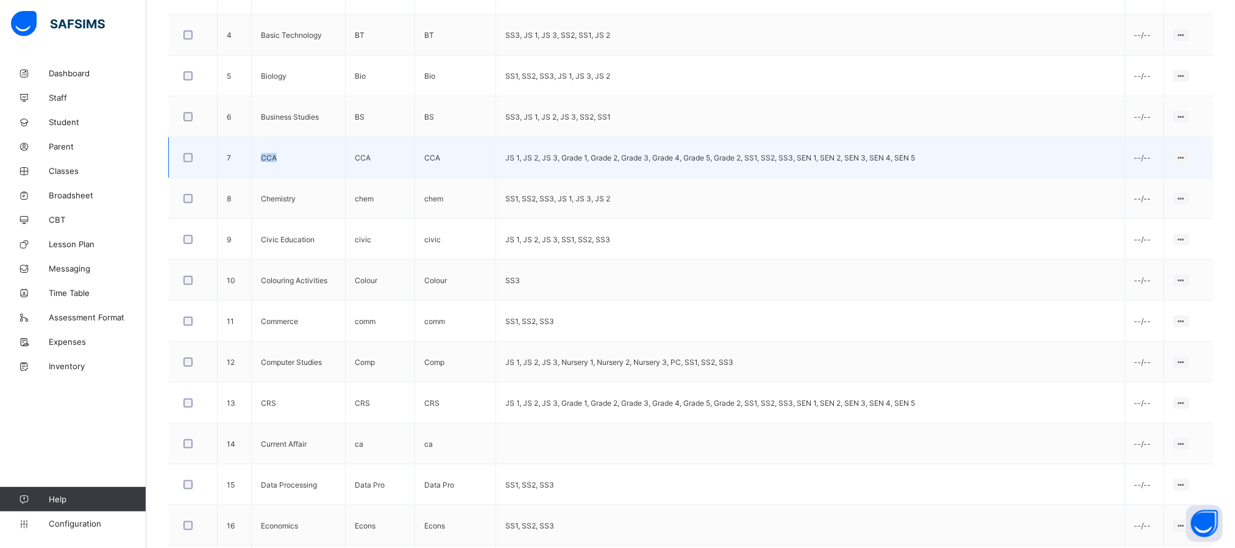
drag, startPoint x: 277, startPoint y: 159, endPoint x: 262, endPoint y: 157, distance: 15.4
click at [262, 157] on td "CCA" at bounding box center [298, 157] width 94 height 41
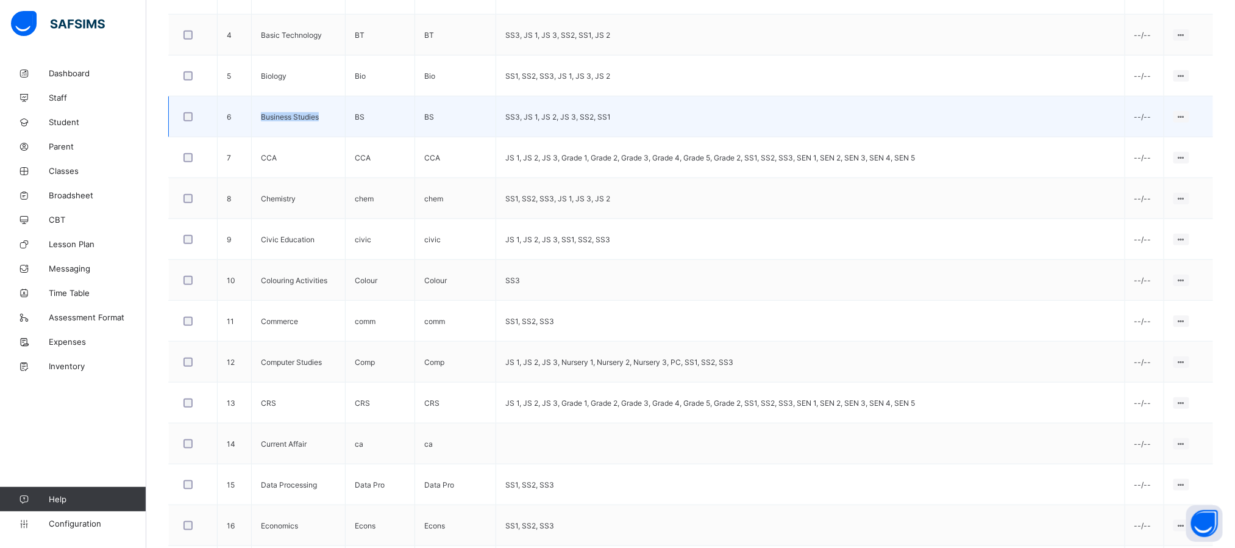
drag, startPoint x: 319, startPoint y: 119, endPoint x: 246, endPoint y: 118, distance: 73.2
click at [246, 118] on tr "6 Business Studies BS BS SS3, JS 1, JS 2, JS 3, SS2, SS1 --/-- Edit Subject Ass…" at bounding box center [691, 116] width 1045 height 41
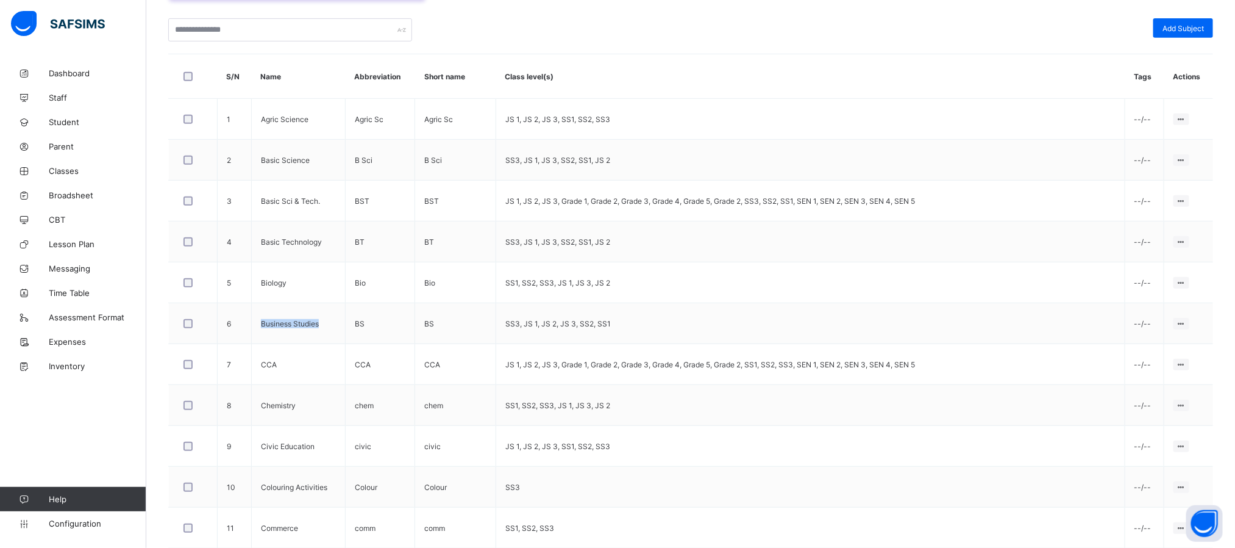
scroll to position [274, 0]
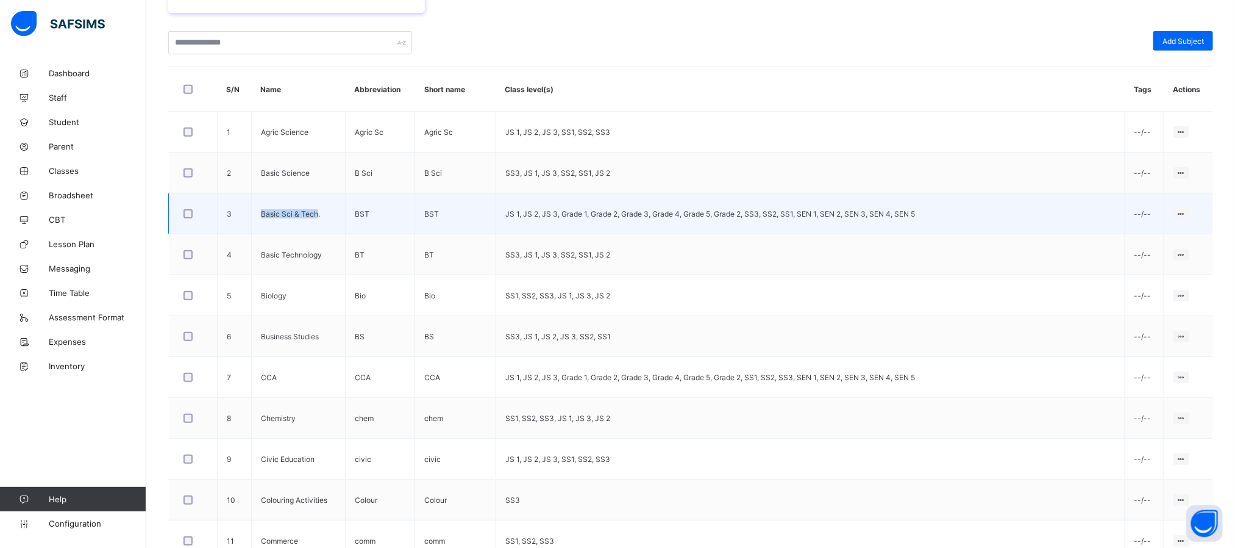
drag, startPoint x: 316, startPoint y: 214, endPoint x: 234, endPoint y: 213, distance: 82.3
click at [234, 213] on tr "3 Basic Sci & Tech. BST BST JS 1, JS 2, JS 3, Grade 1, Grade 2, Grade 3, Grade …" at bounding box center [691, 213] width 1045 height 41
click at [326, 223] on td "Basic Sci & Tech." at bounding box center [298, 213] width 94 height 41
drag, startPoint x: 324, startPoint y: 216, endPoint x: 260, endPoint y: 220, distance: 63.5
click at [260, 220] on td "Basic Sci & Tech." at bounding box center [298, 213] width 94 height 41
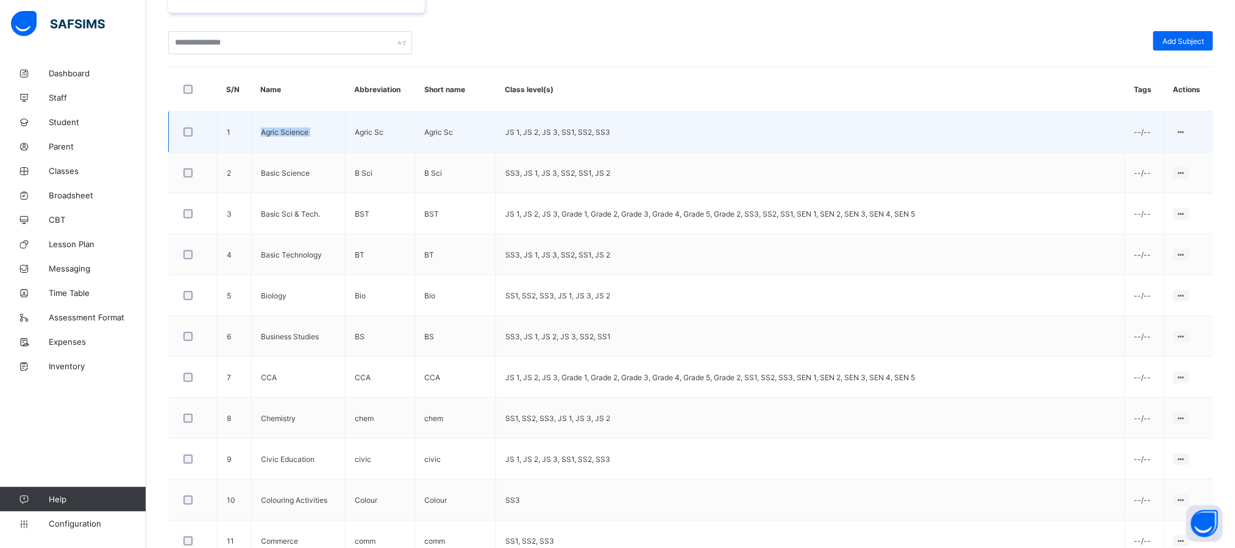
drag, startPoint x: 262, startPoint y: 134, endPoint x: 357, endPoint y: 141, distance: 94.8
click at [357, 141] on tr "1 Agric Science Agric Sc Agric Sc JS 1, JS 2, JS 3, SS1, SS2, SS3 --/-- Edit Su…" at bounding box center [691, 132] width 1045 height 41
